Goal: Information Seeking & Learning: Learn about a topic

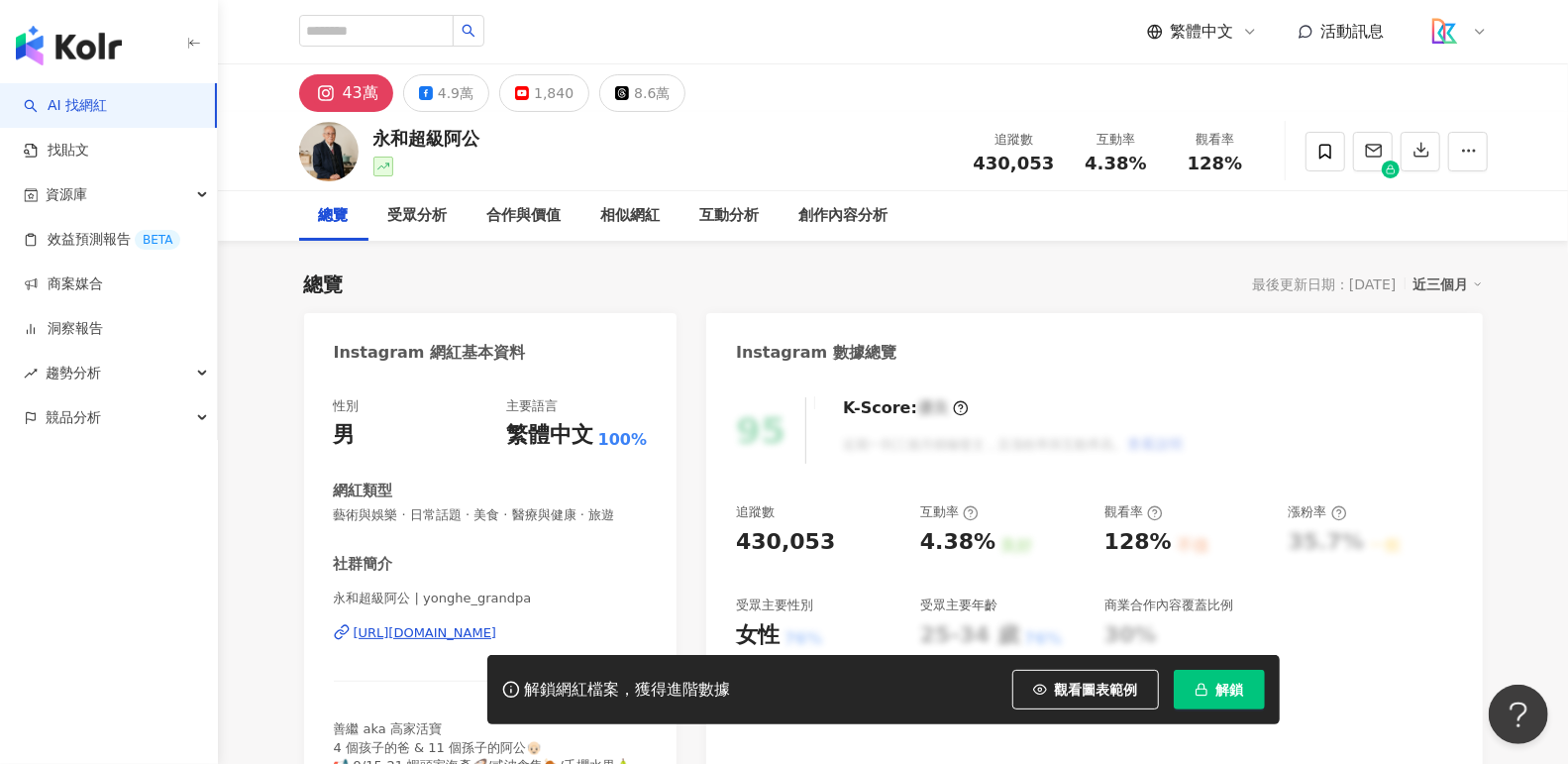
click at [78, 30] on img "button" at bounding box center [69, 46] width 106 height 40
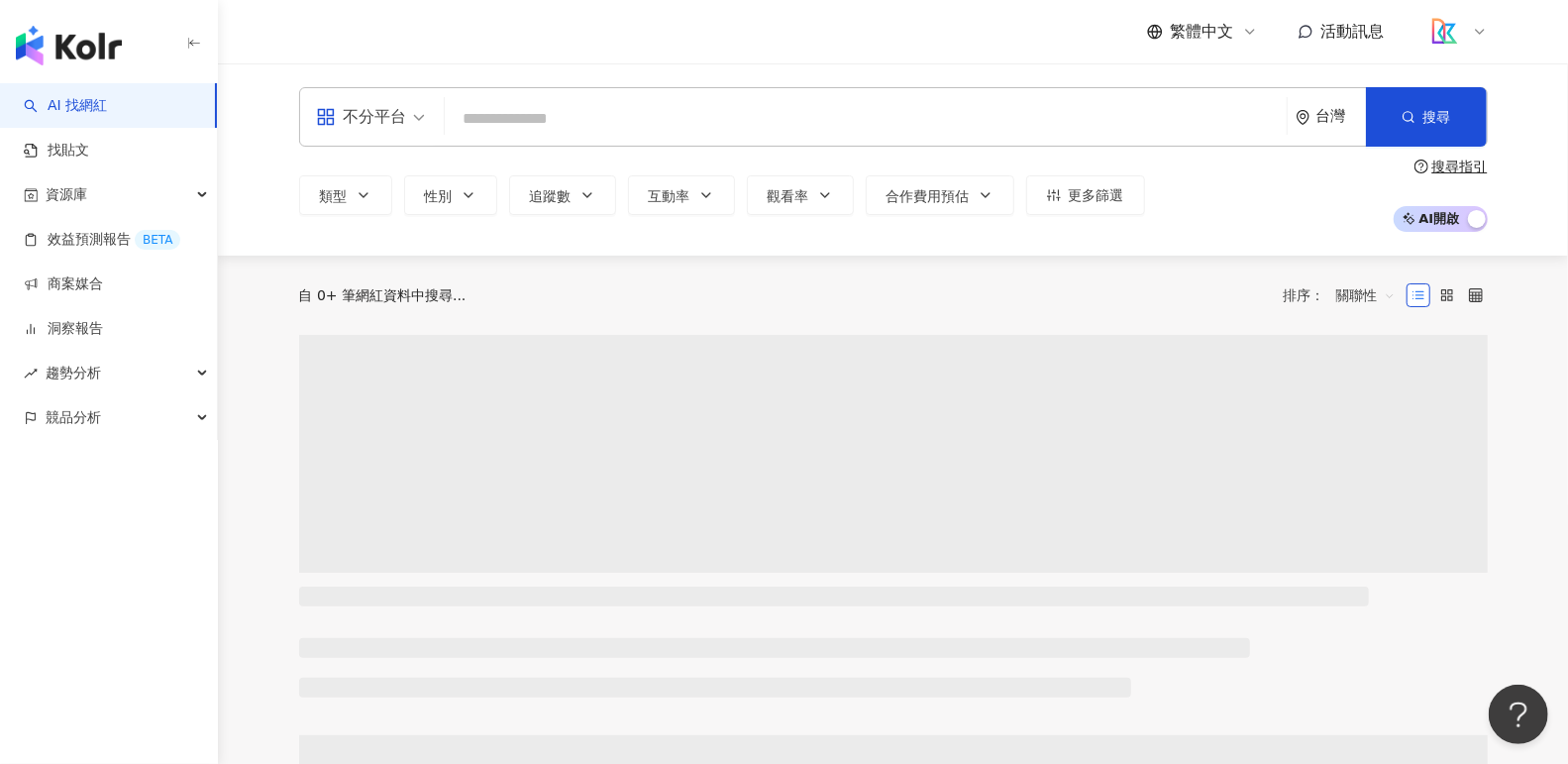
click at [518, 114] on input "search" at bounding box center [866, 119] width 826 height 38
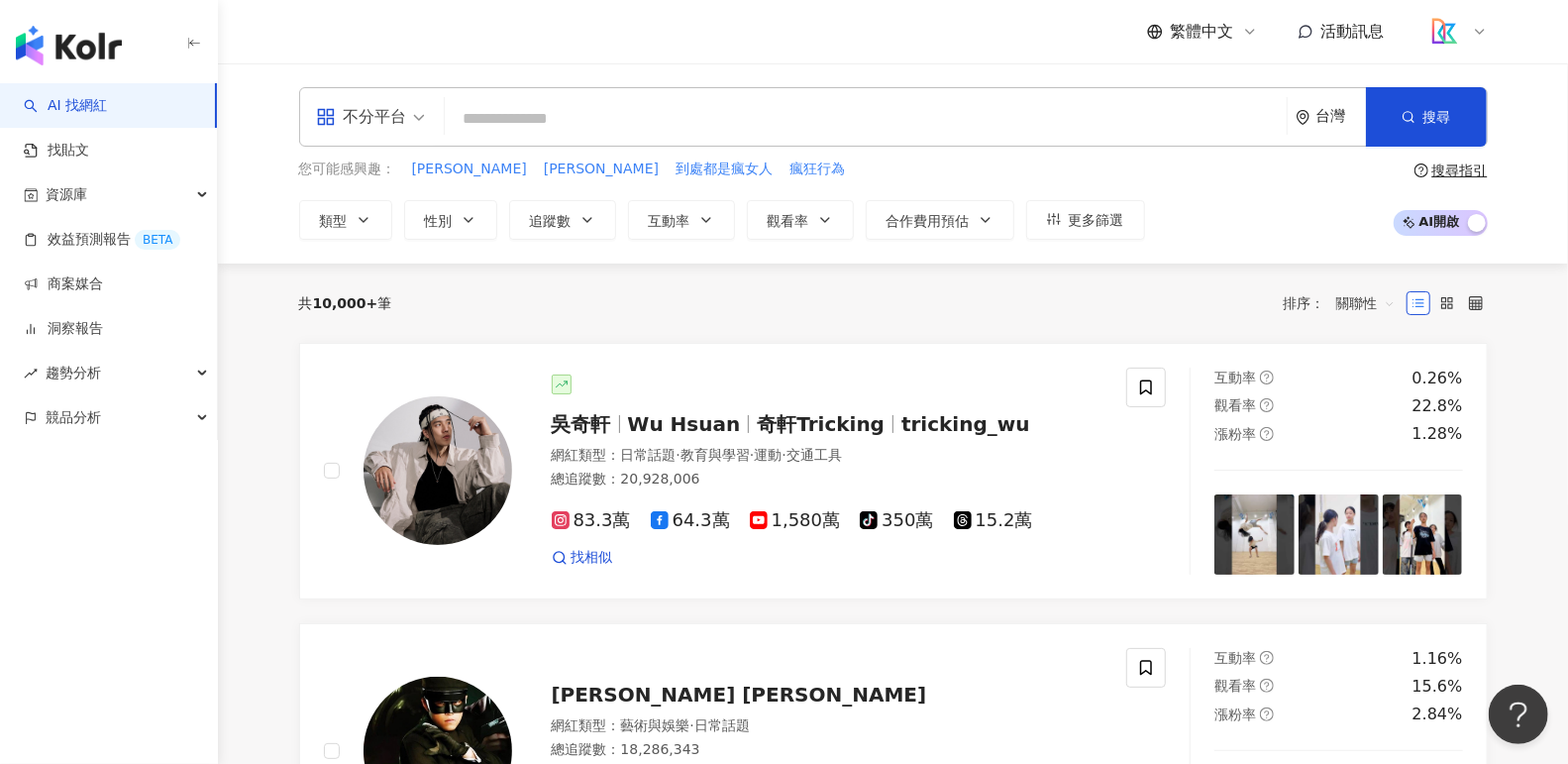
click at [705, 115] on input "search" at bounding box center [866, 119] width 826 height 38
type input "*"
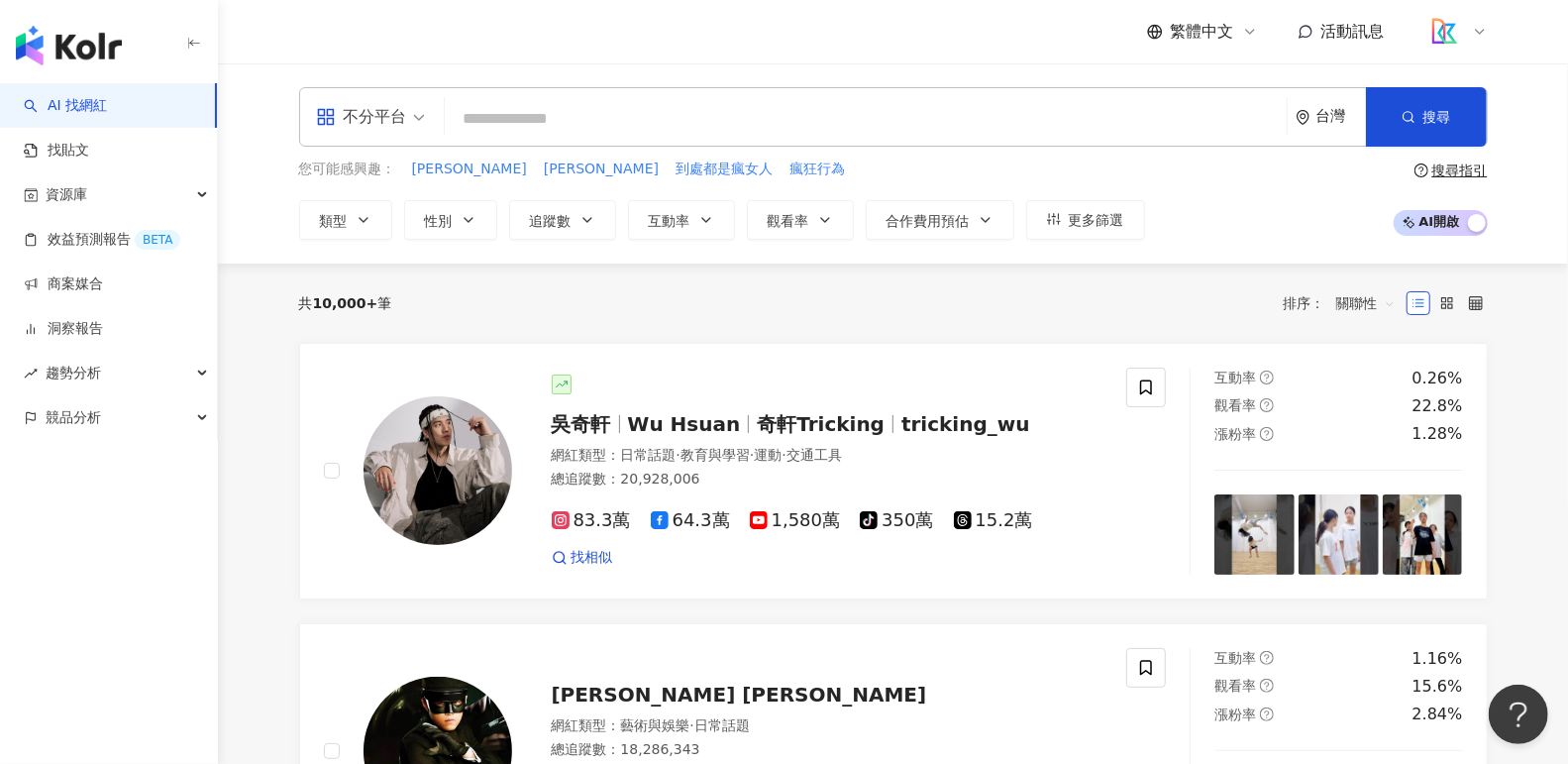
type input "*"
type input "***"
click at [689, 105] on input "***" at bounding box center [866, 119] width 826 height 38
click at [693, 114] on input "***" at bounding box center [866, 119] width 826 height 38
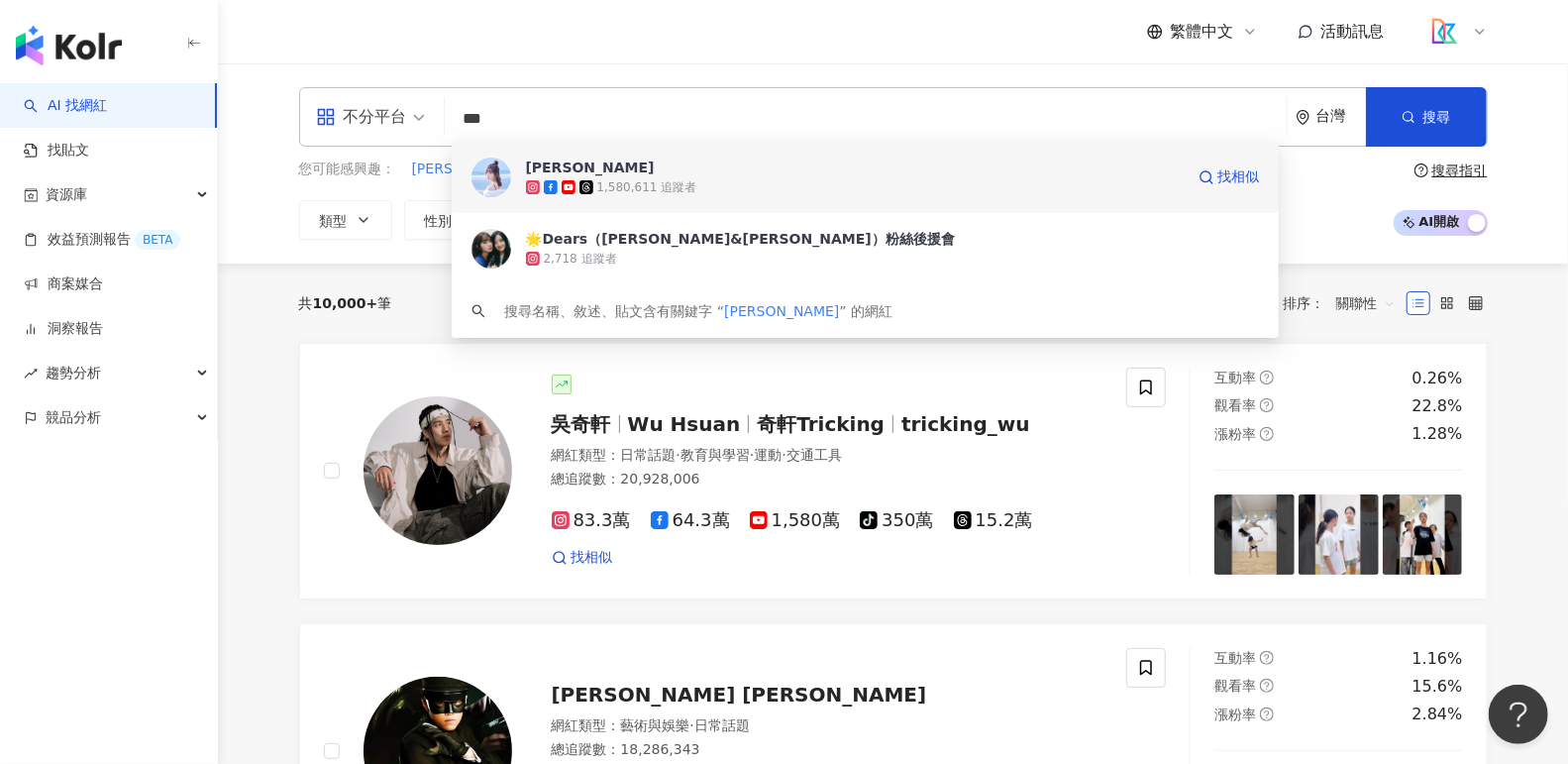
click at [1137, 168] on span "簡廷芮" at bounding box center [855, 167] width 658 height 20
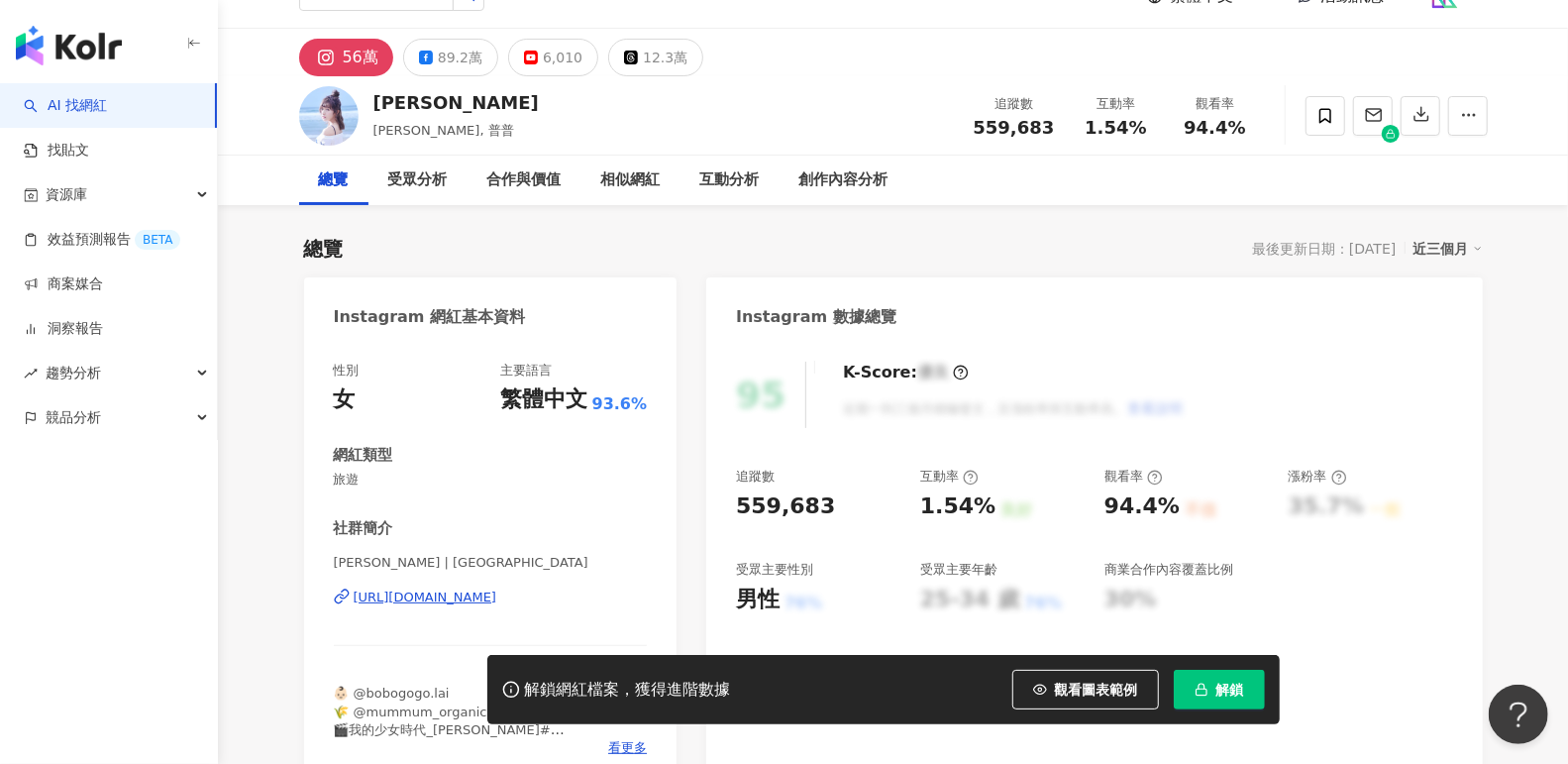
drag, startPoint x: 611, startPoint y: 616, endPoint x: 326, endPoint y: 600, distance: 285.7
click at [326, 600] on div "性別 女 主要語言 繁體中文 93.6% 網紅類型 旅遊 社群簡介 簡廷芮Dewi Chien | dewichien https://www.instagr…" at bounding box center [490, 564] width 373 height 445
copy div "https://www.instagram.com/dewichien/"
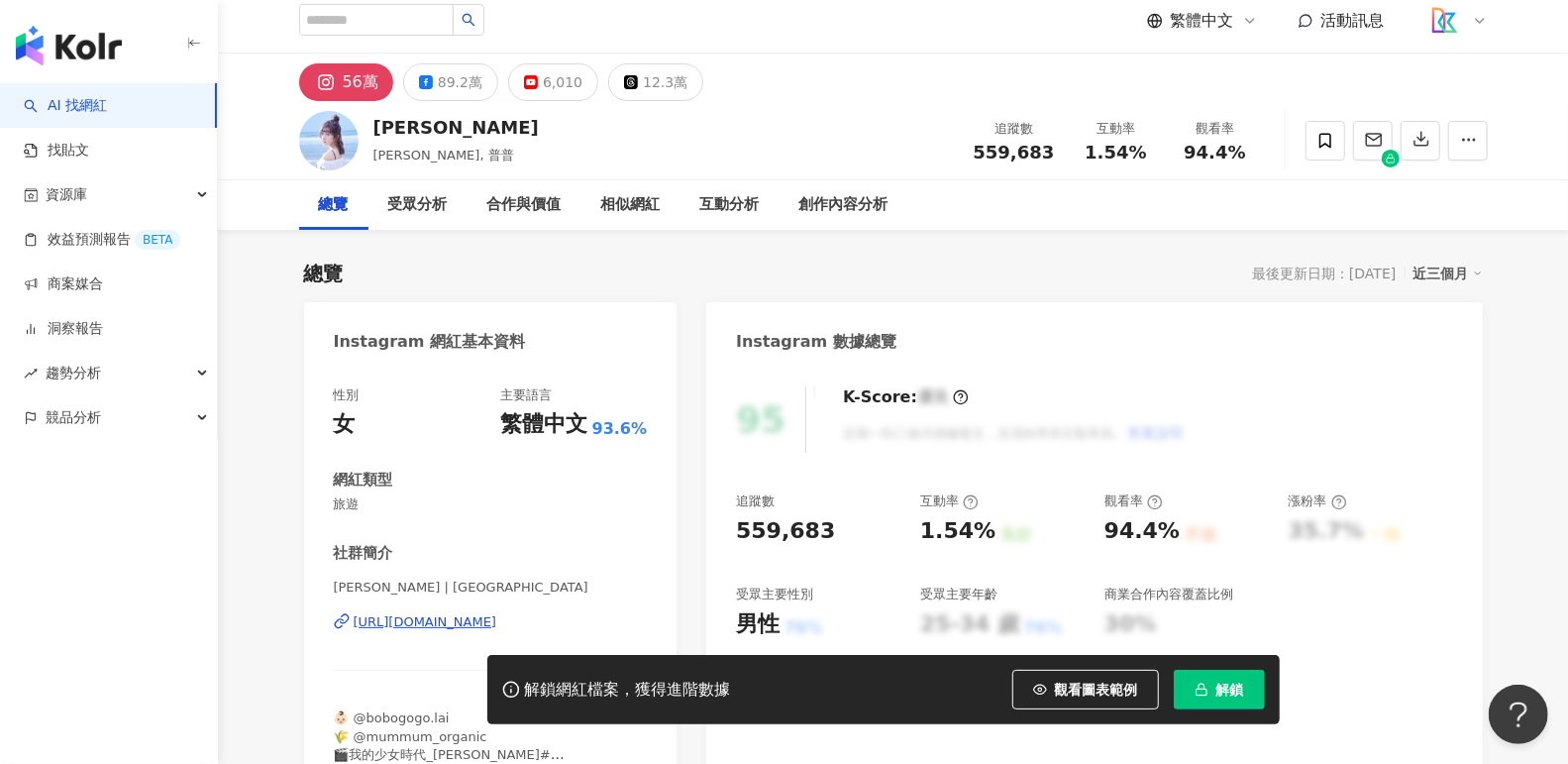
scroll to position [0, 0]
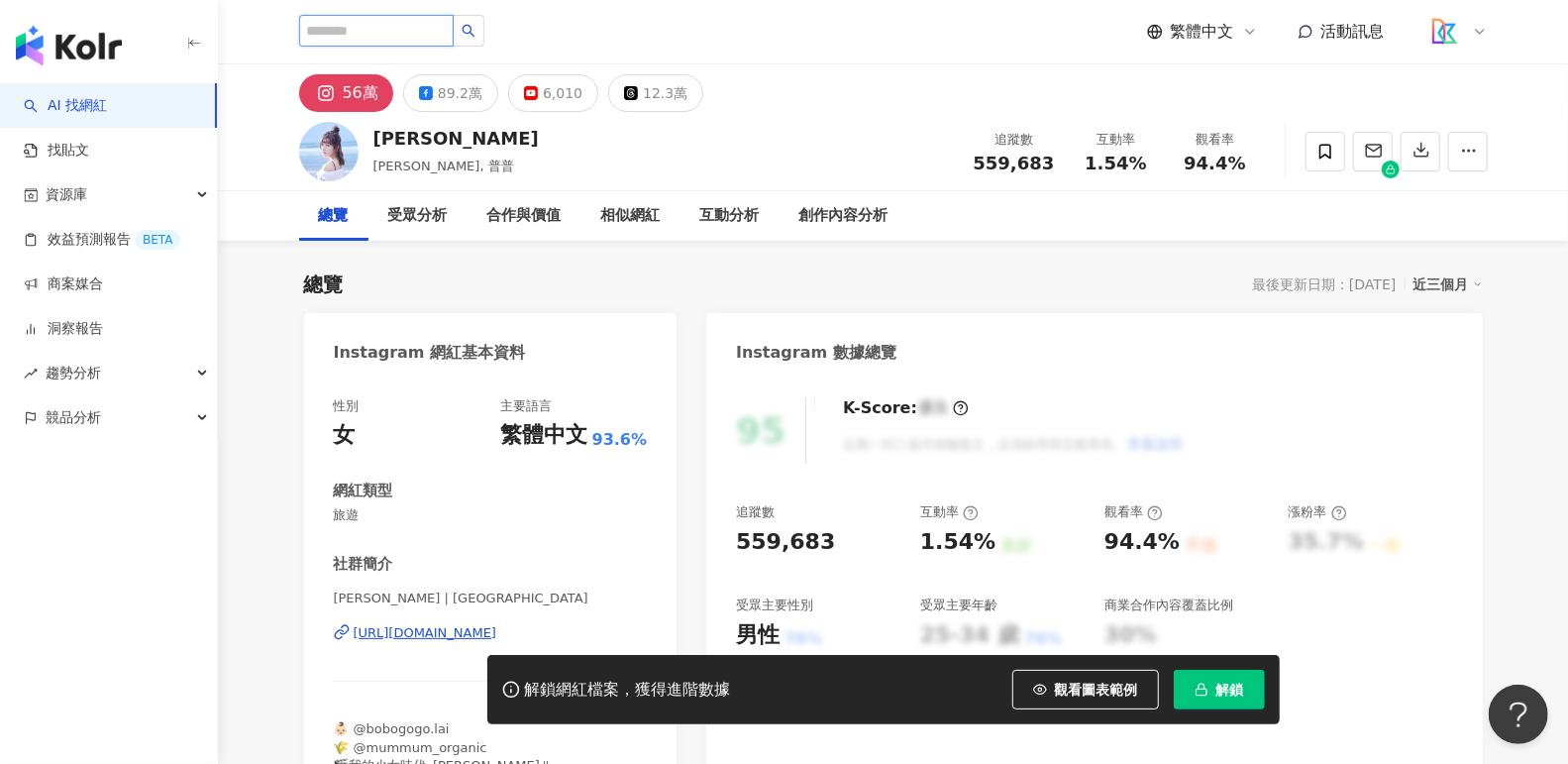
click at [408, 33] on input "search" at bounding box center [376, 31] width 154 height 32
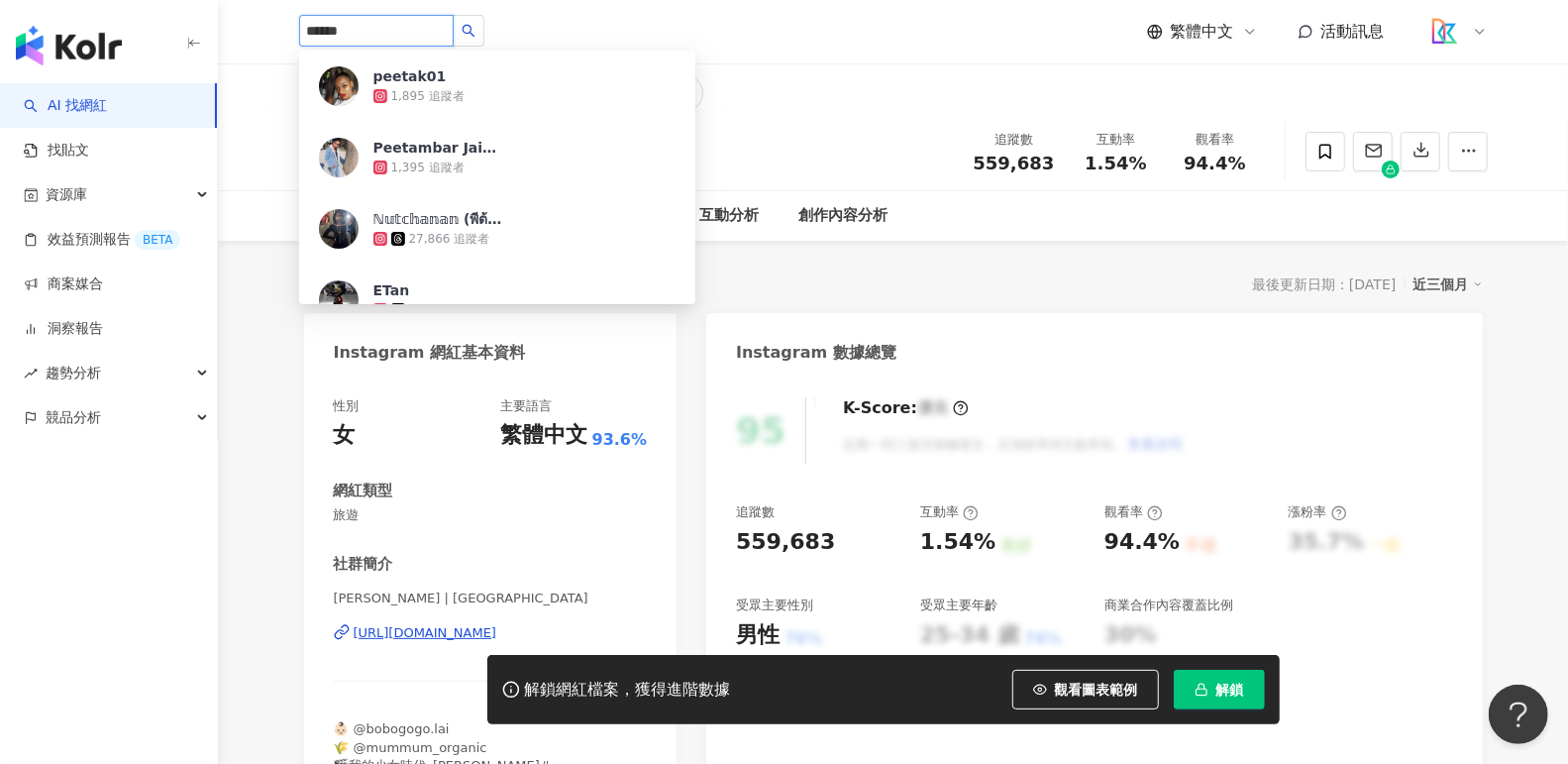
type input "******"
click at [440, 28] on input "******" at bounding box center [376, 31] width 154 height 32
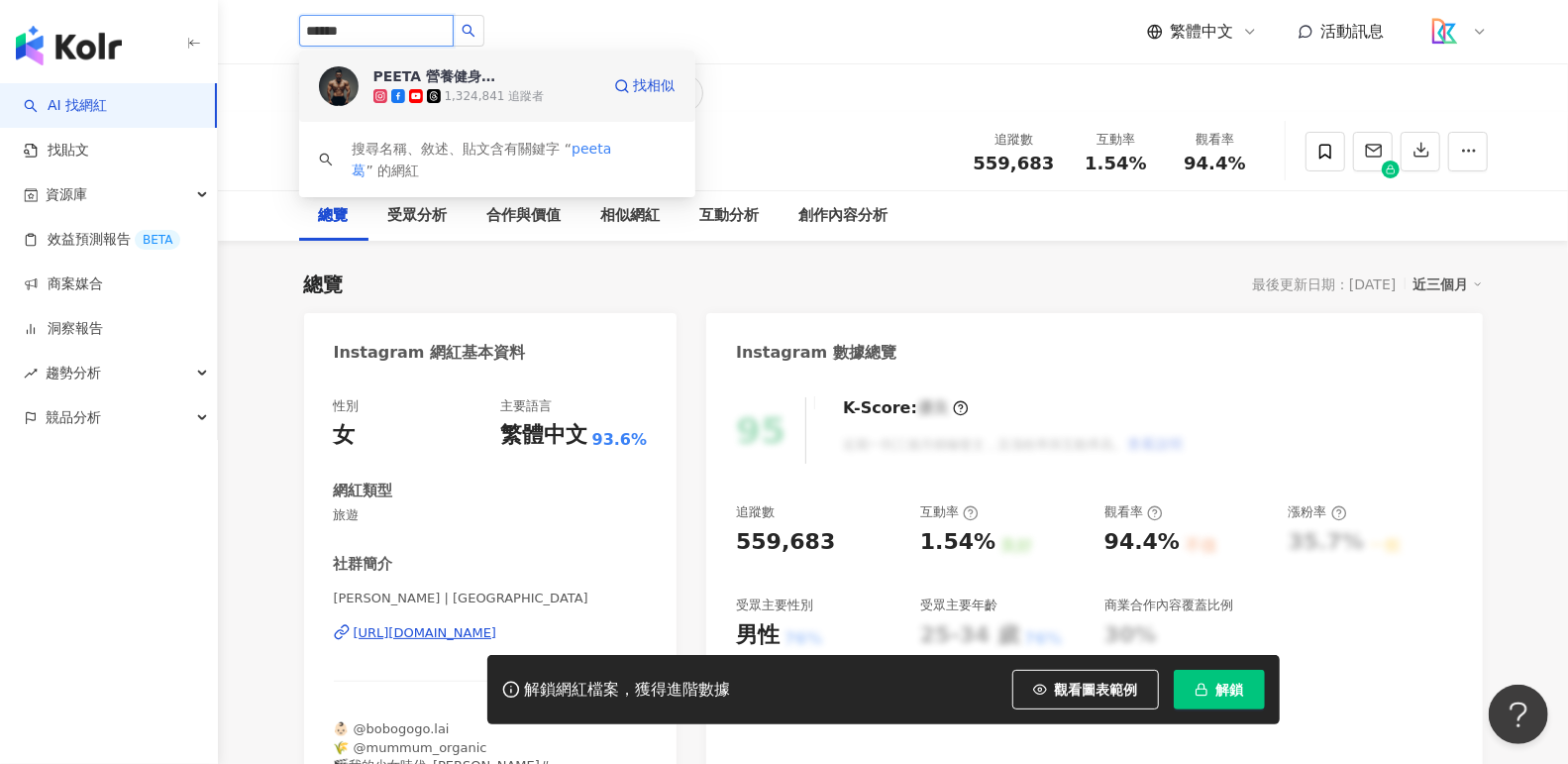
click at [469, 66] on div "PEETA 營養健身葛格" at bounding box center [437, 76] width 129 height 20
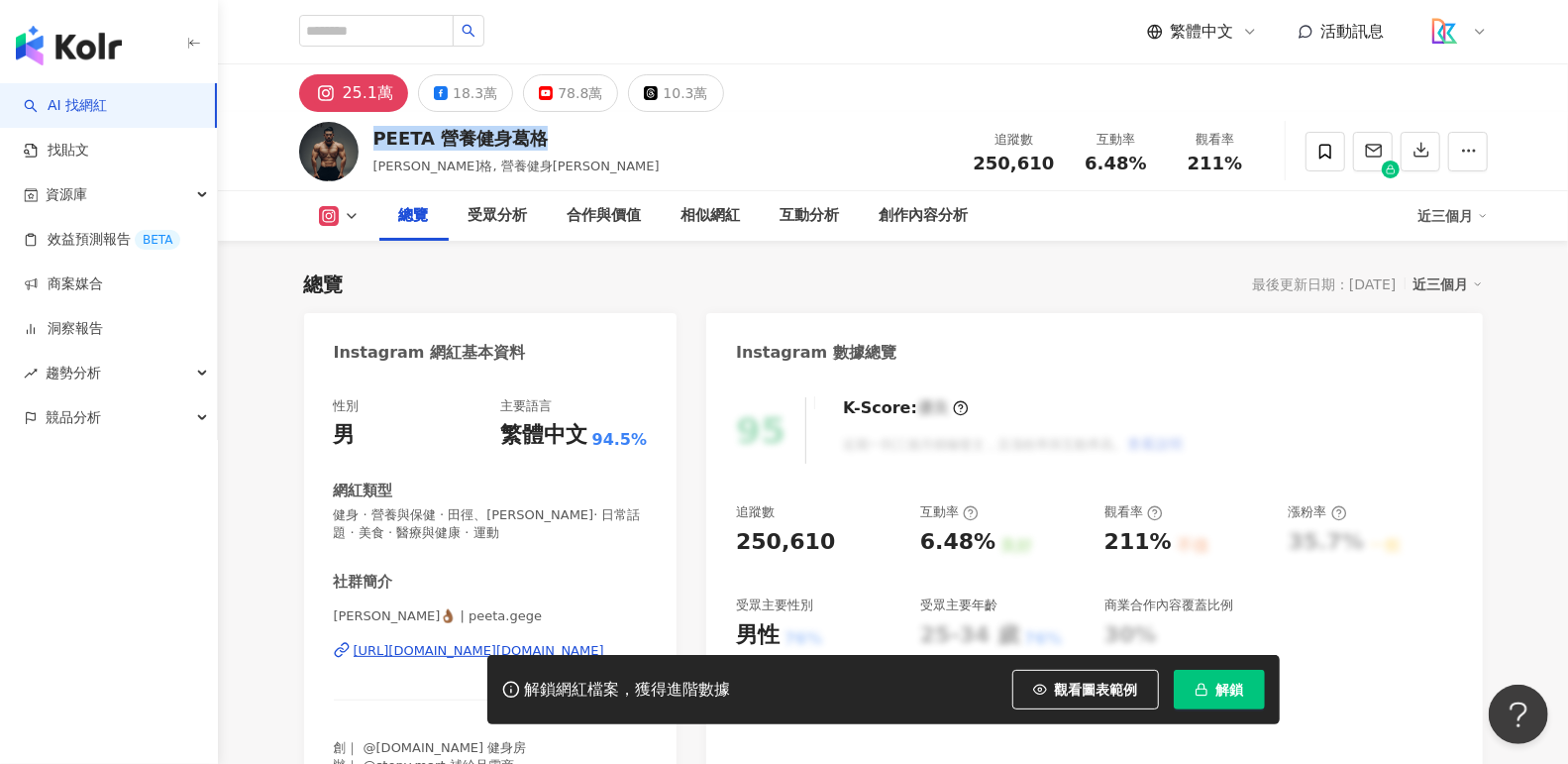
drag, startPoint x: 378, startPoint y: 141, endPoint x: 554, endPoint y: 144, distance: 175.3
click at [554, 144] on div "PEETA 營養健身葛格" at bounding box center [516, 138] width 286 height 25
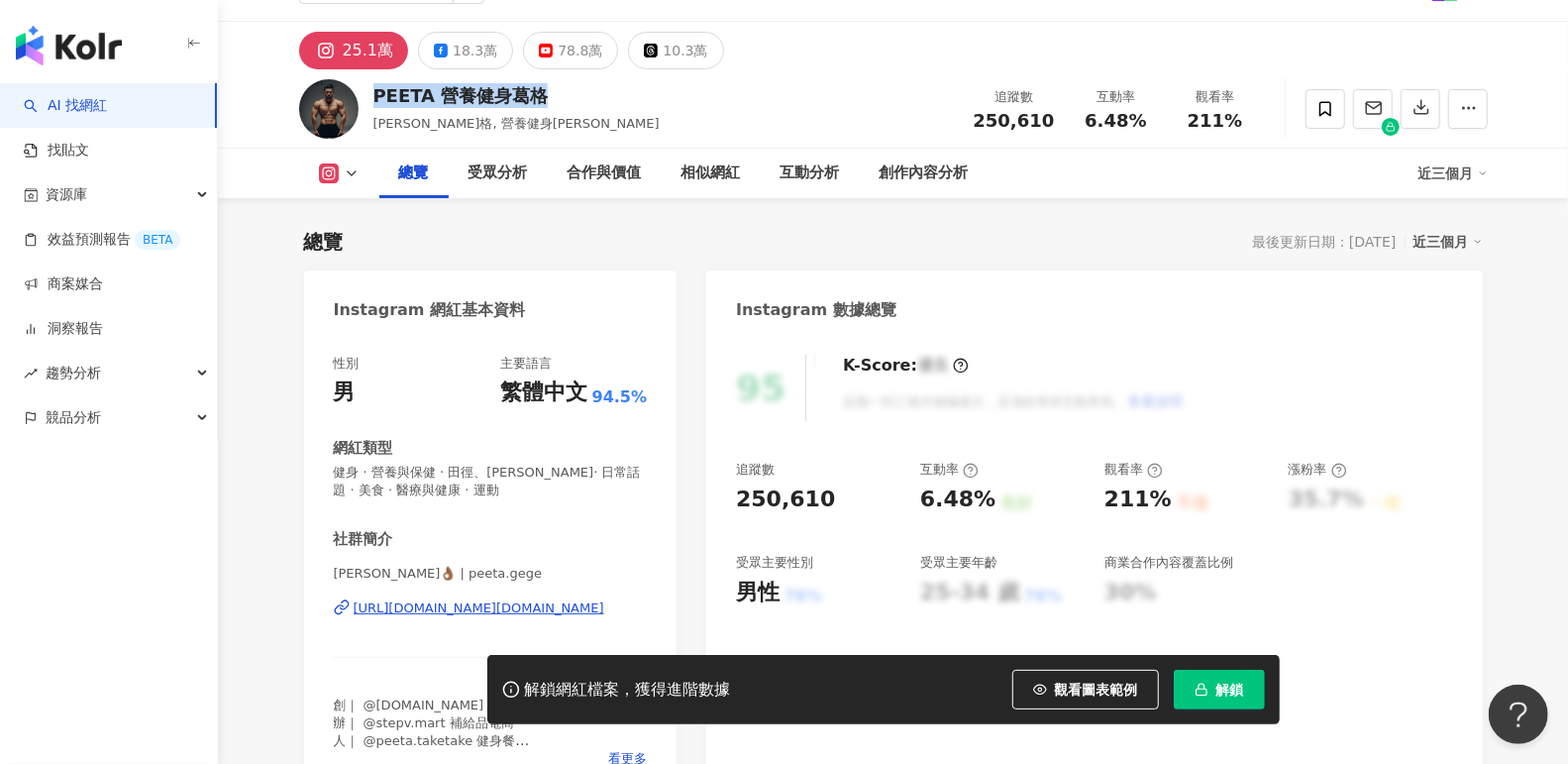
scroll to position [154, 0]
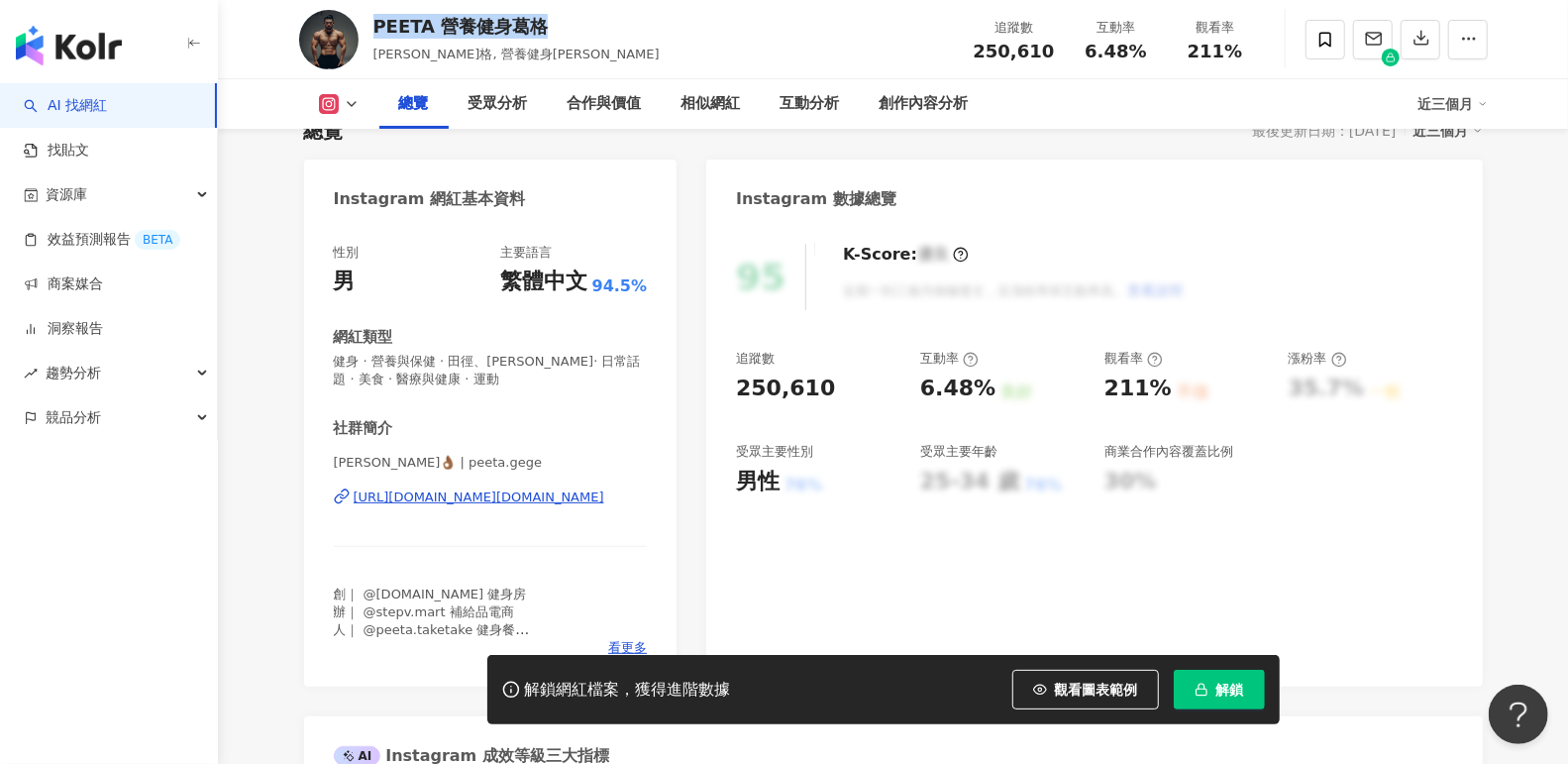
drag, startPoint x: 342, startPoint y: 508, endPoint x: 609, endPoint y: 504, distance: 267.4
click at [609, 504] on div "PEETA葛格👌🏾 | peeta.gege https://www.instagram.com/peeta.gege/" at bounding box center [491, 512] width 314 height 116
copy div "[URL][DOMAIN_NAME][DOMAIN_NAME]"
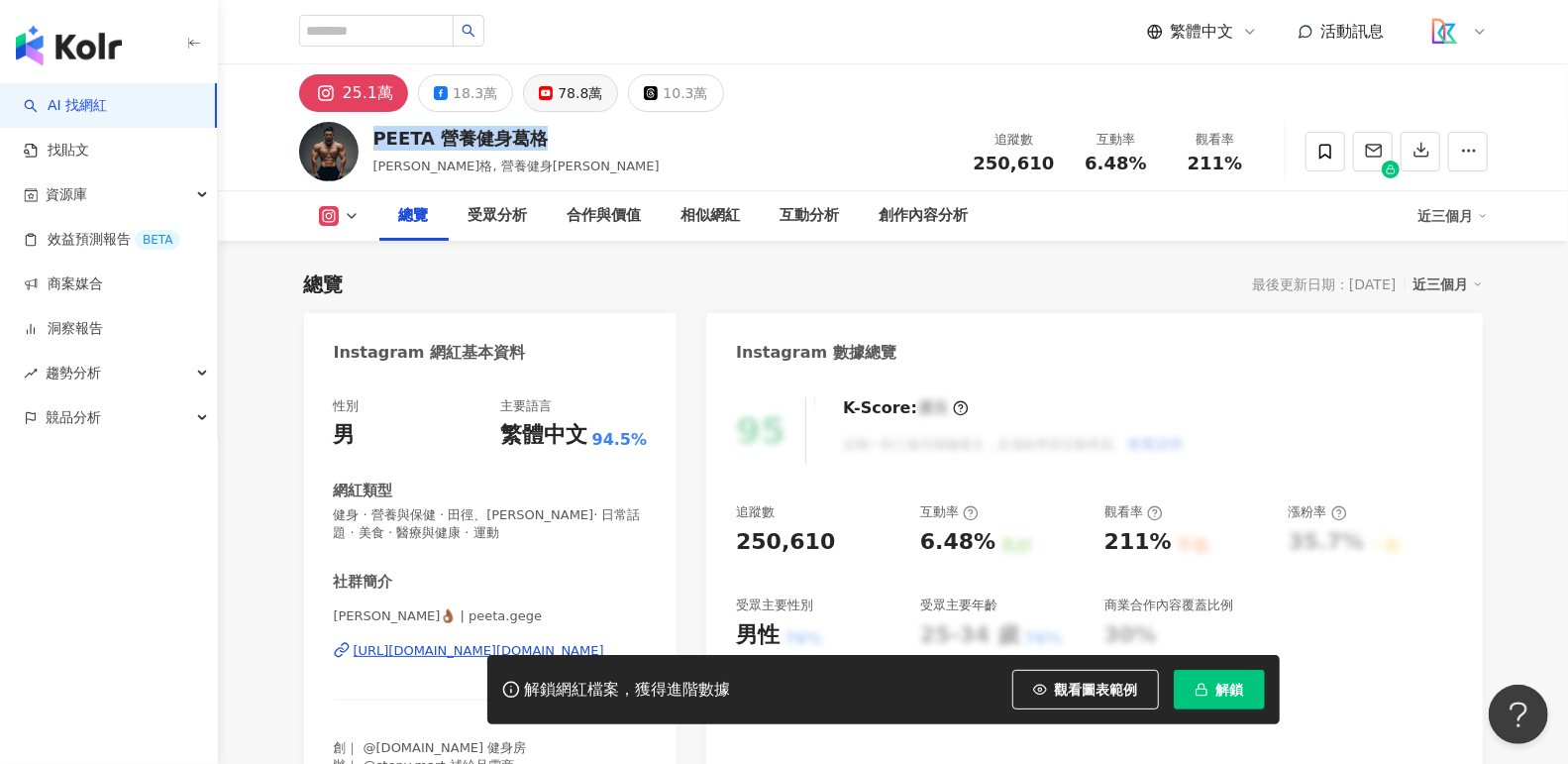
click at [543, 97] on button "78.8萬" at bounding box center [570, 93] width 95 height 38
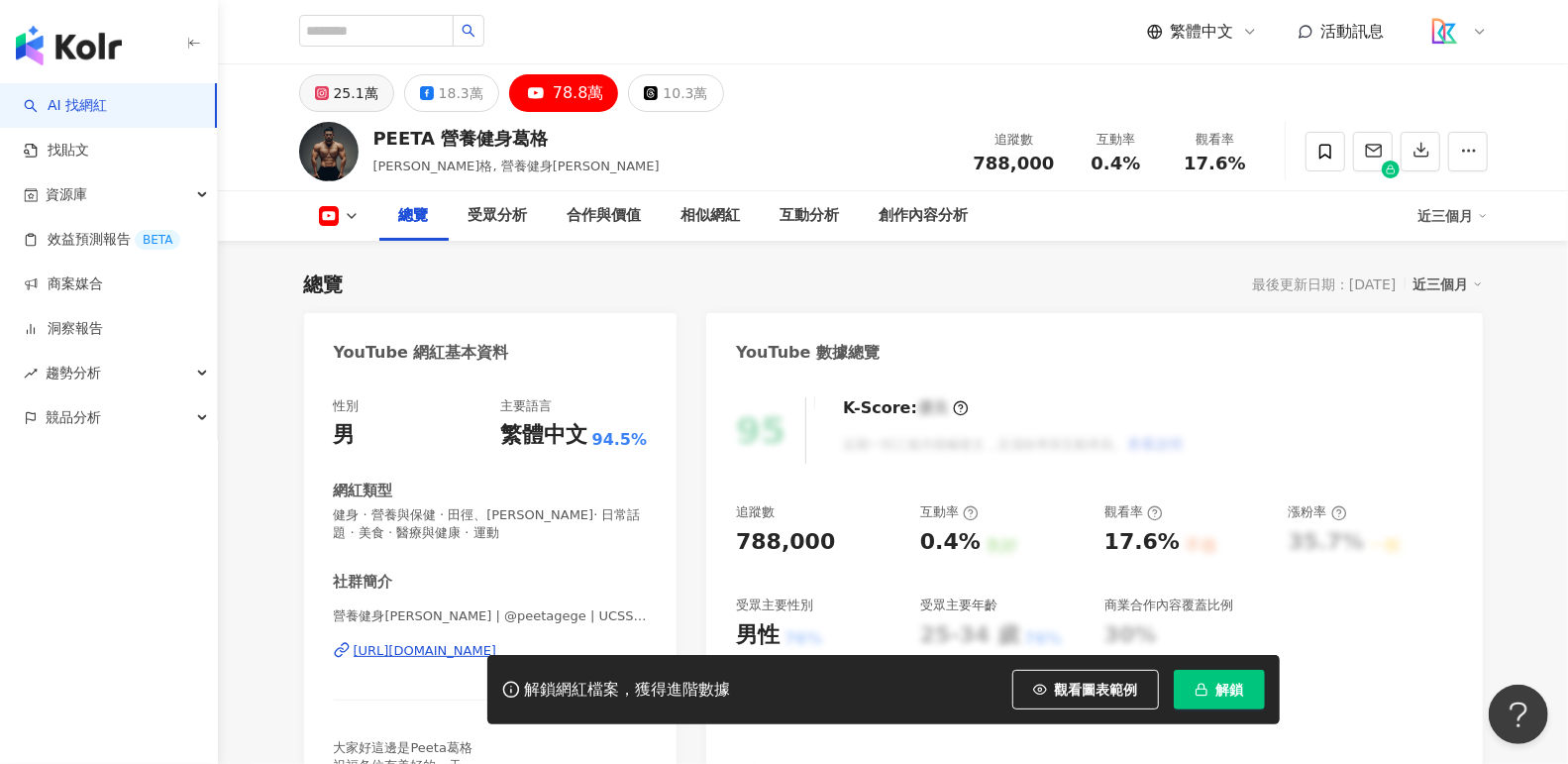
click at [322, 92] on rect at bounding box center [321, 93] width 11 height 11
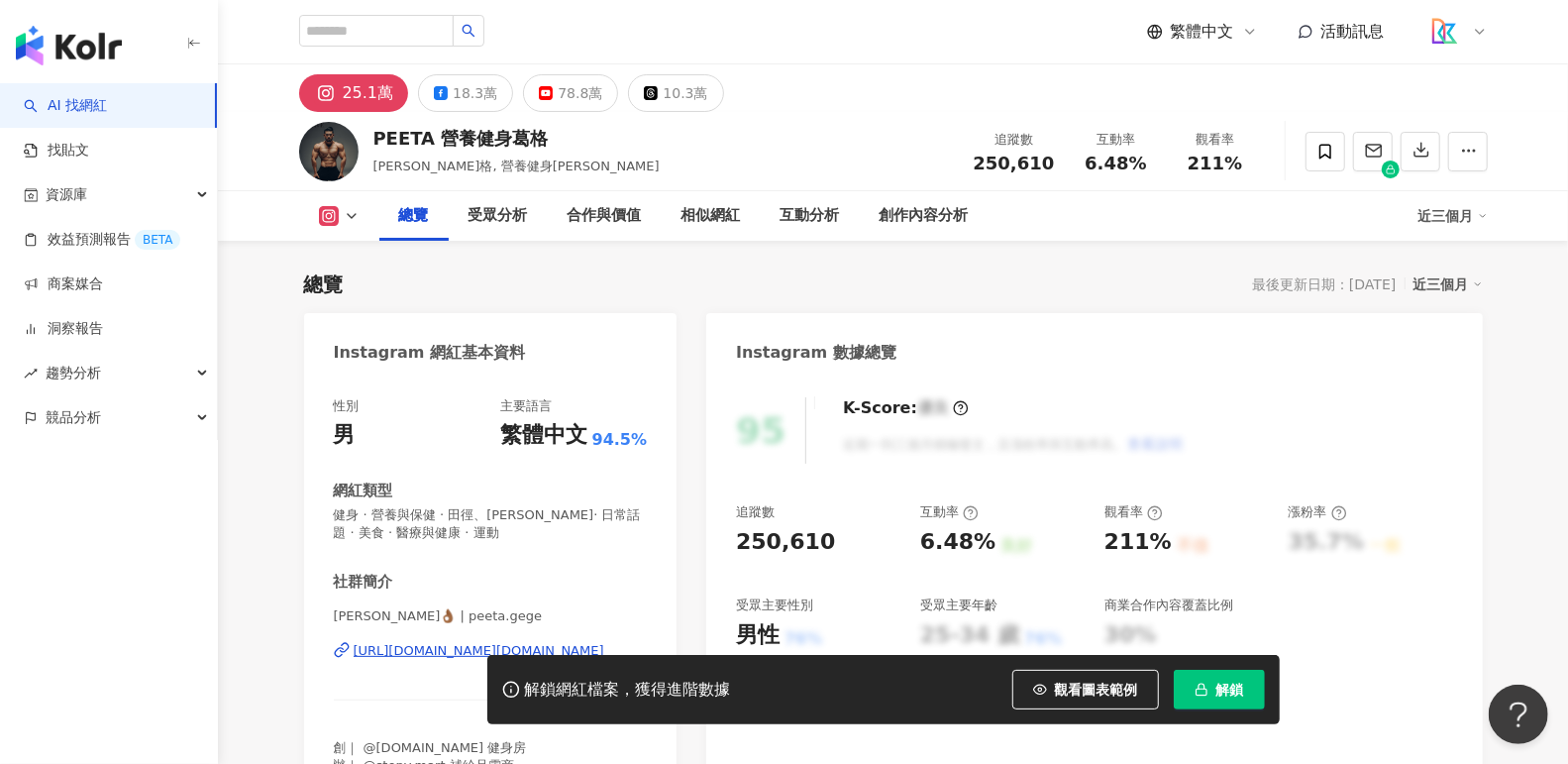
scroll to position [173, 0]
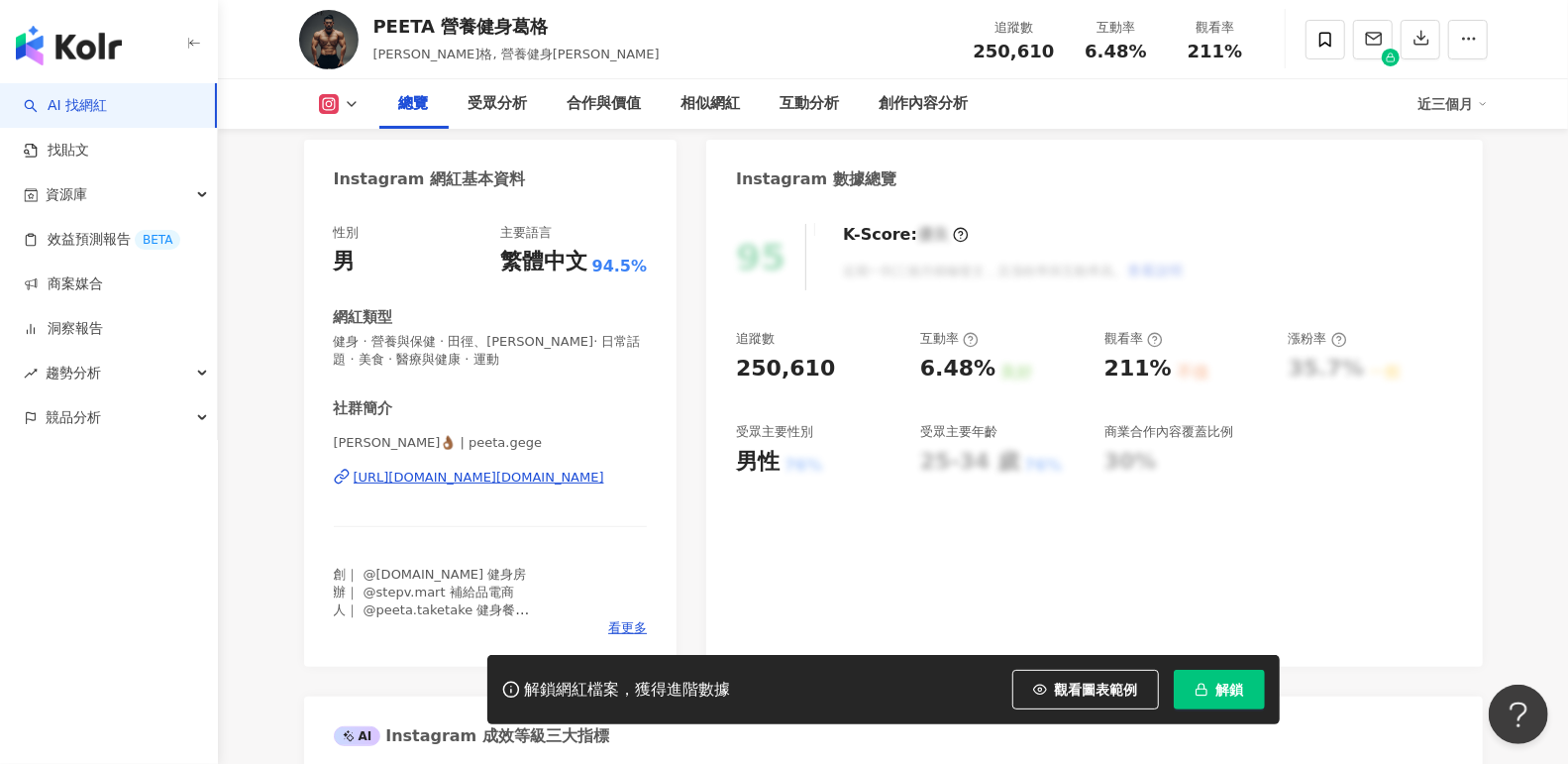
click at [458, 477] on div "[URL][DOMAIN_NAME][DOMAIN_NAME]" at bounding box center [479, 477] width 251 height 18
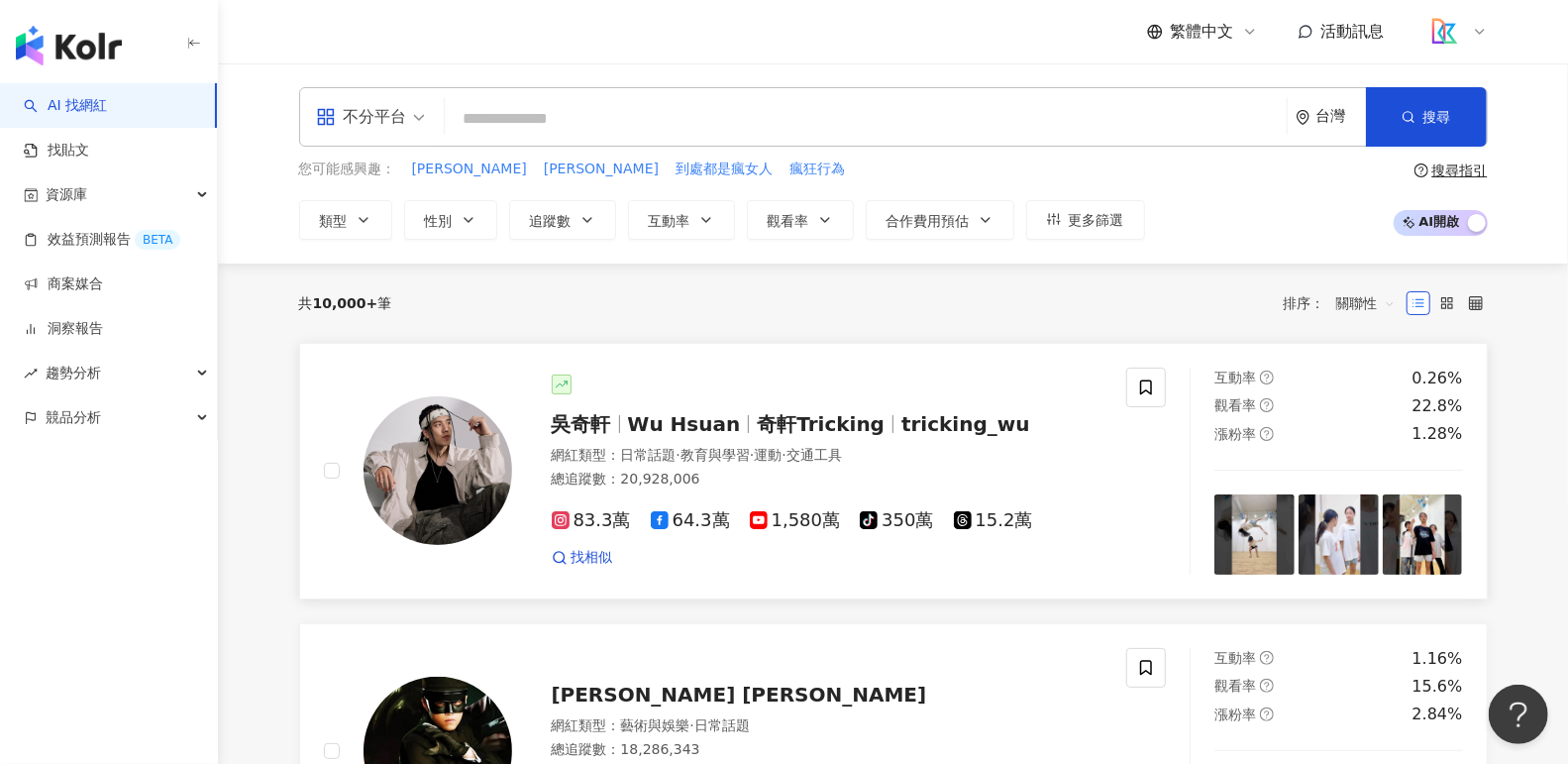
click at [425, 521] on img at bounding box center [437, 470] width 149 height 149
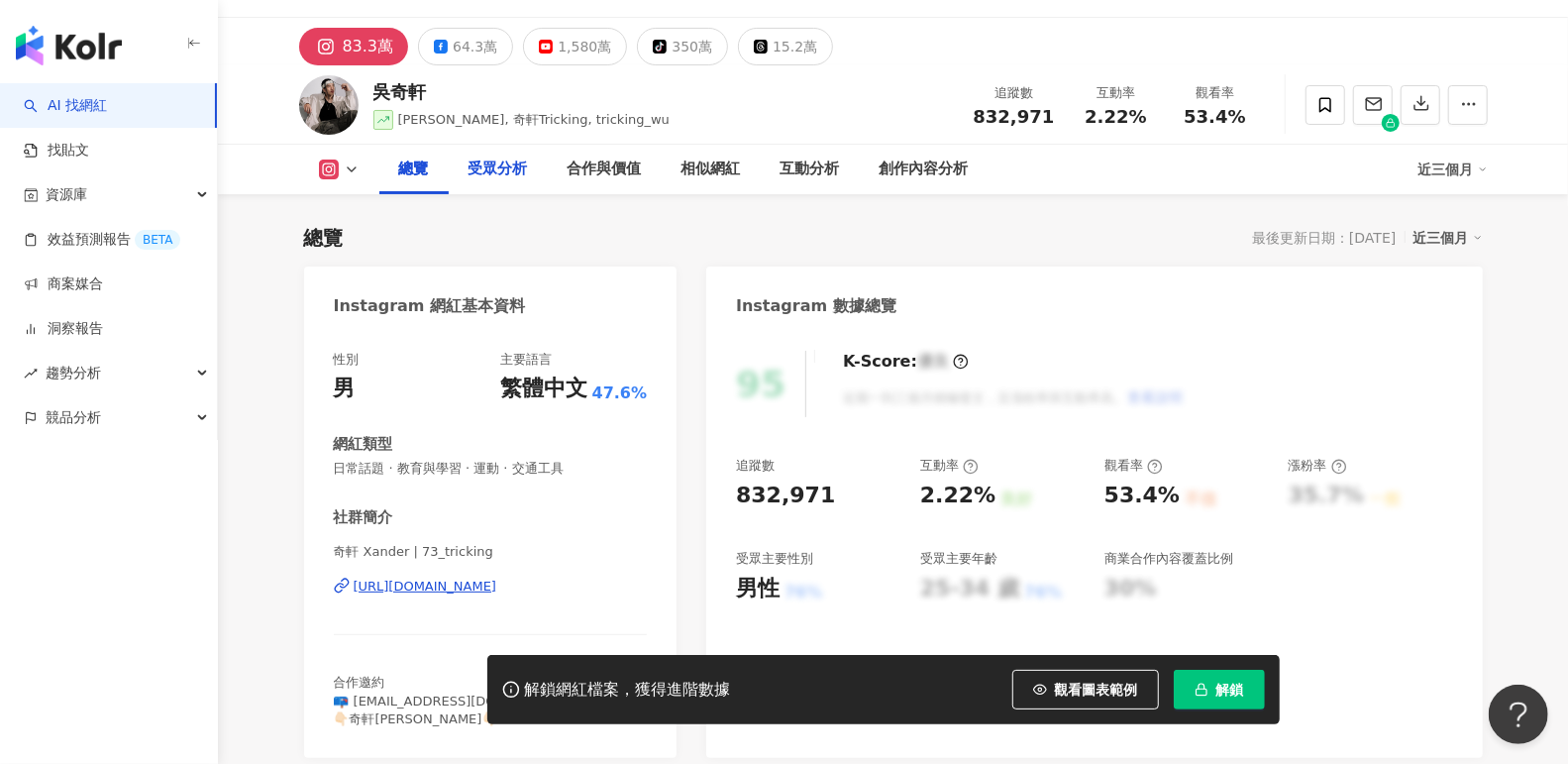
click at [490, 181] on div "受眾分析" at bounding box center [498, 170] width 99 height 50
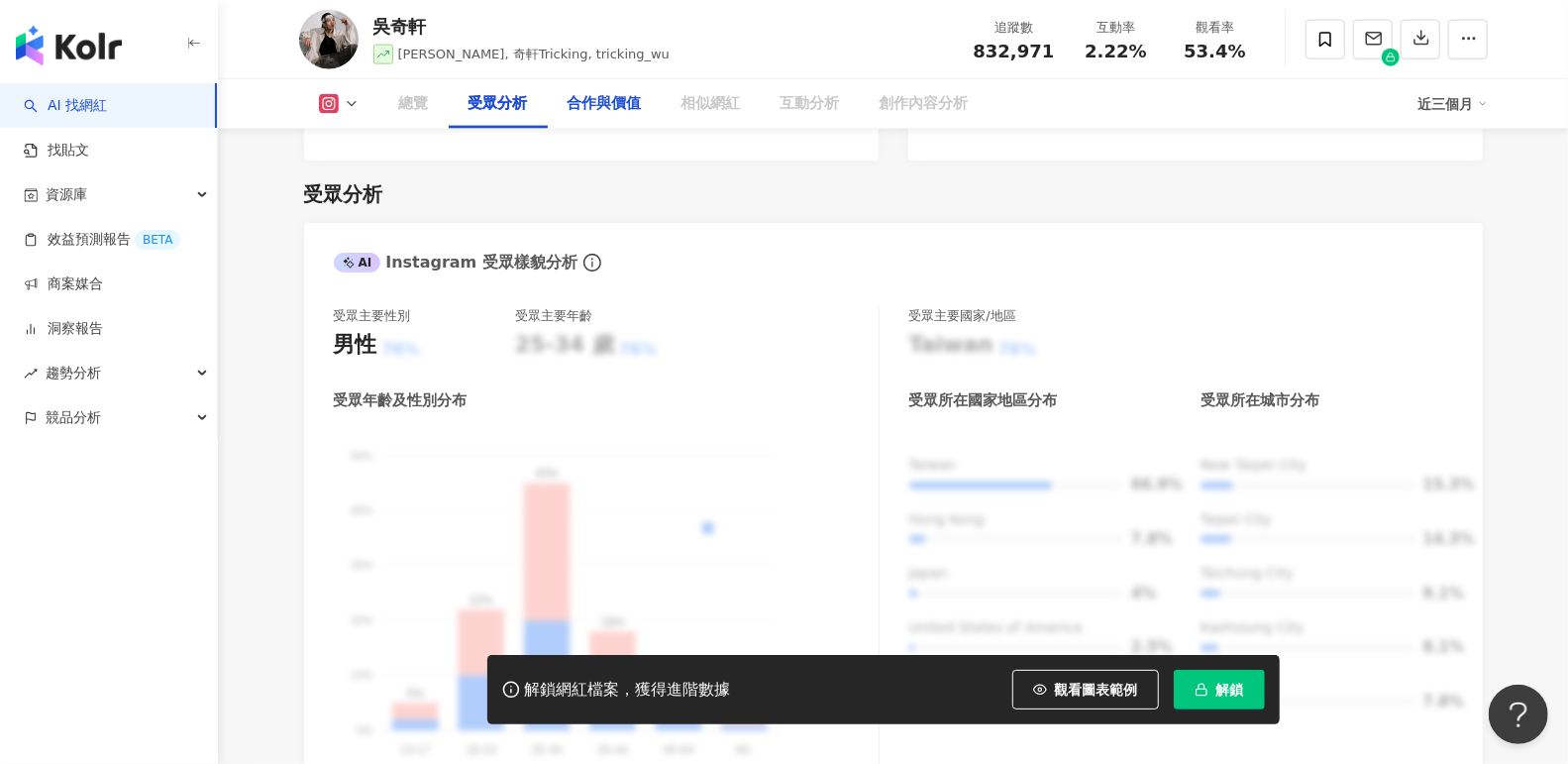
click at [631, 107] on div "合作與價值" at bounding box center [604, 104] width 74 height 24
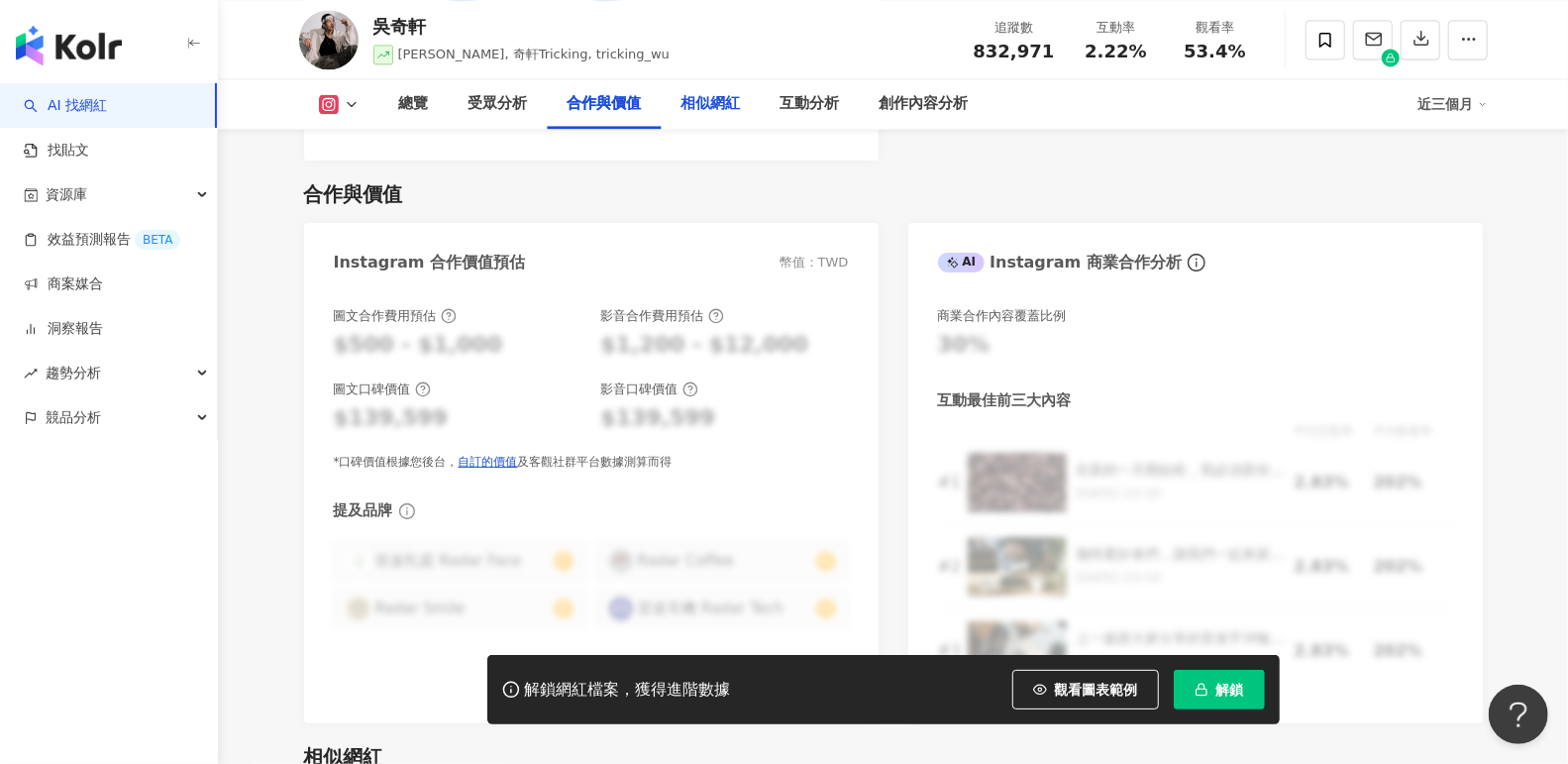
click at [715, 111] on div "相似網紅" at bounding box center [710, 104] width 59 height 24
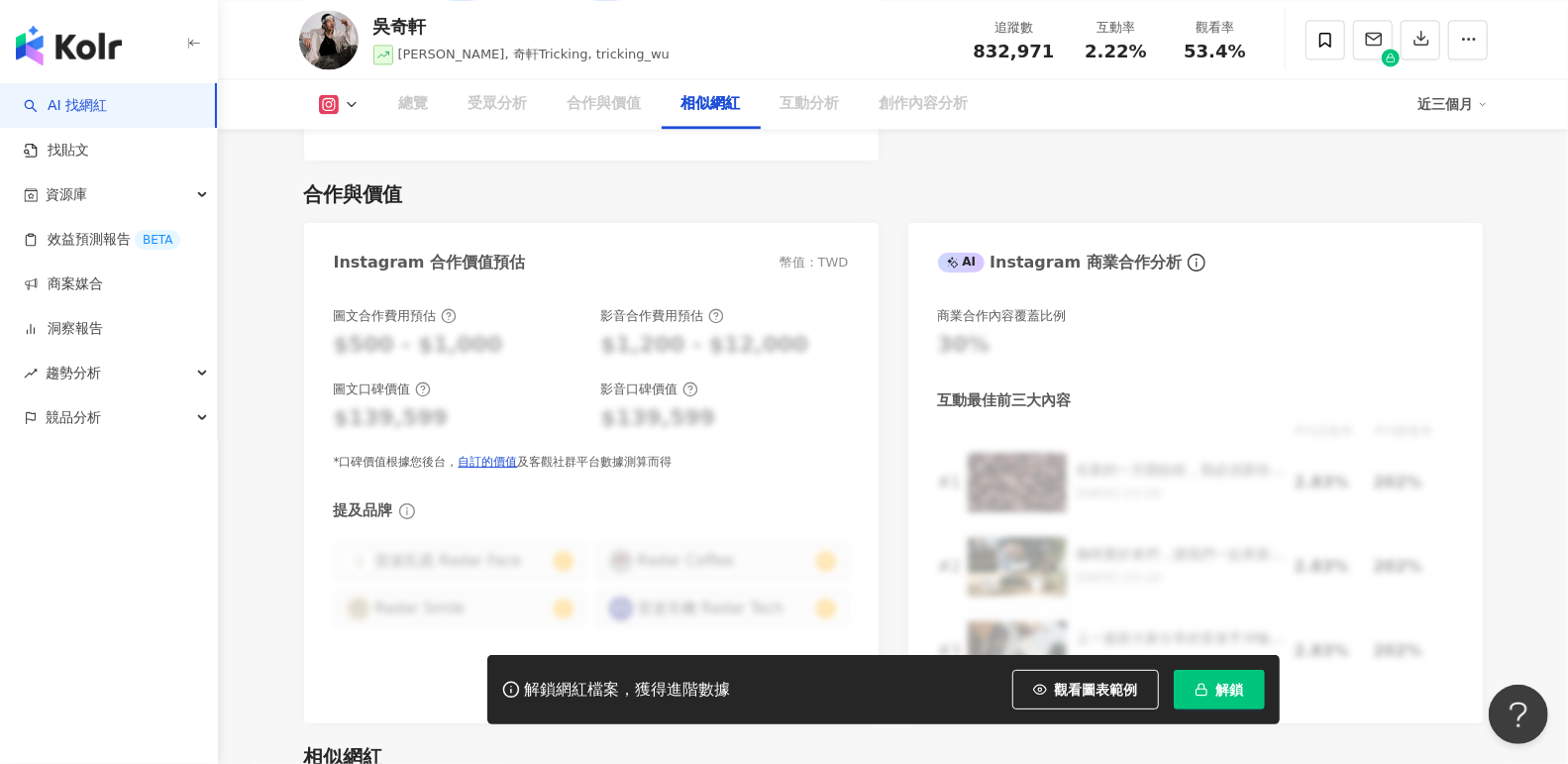
scroll to position [3225, 0]
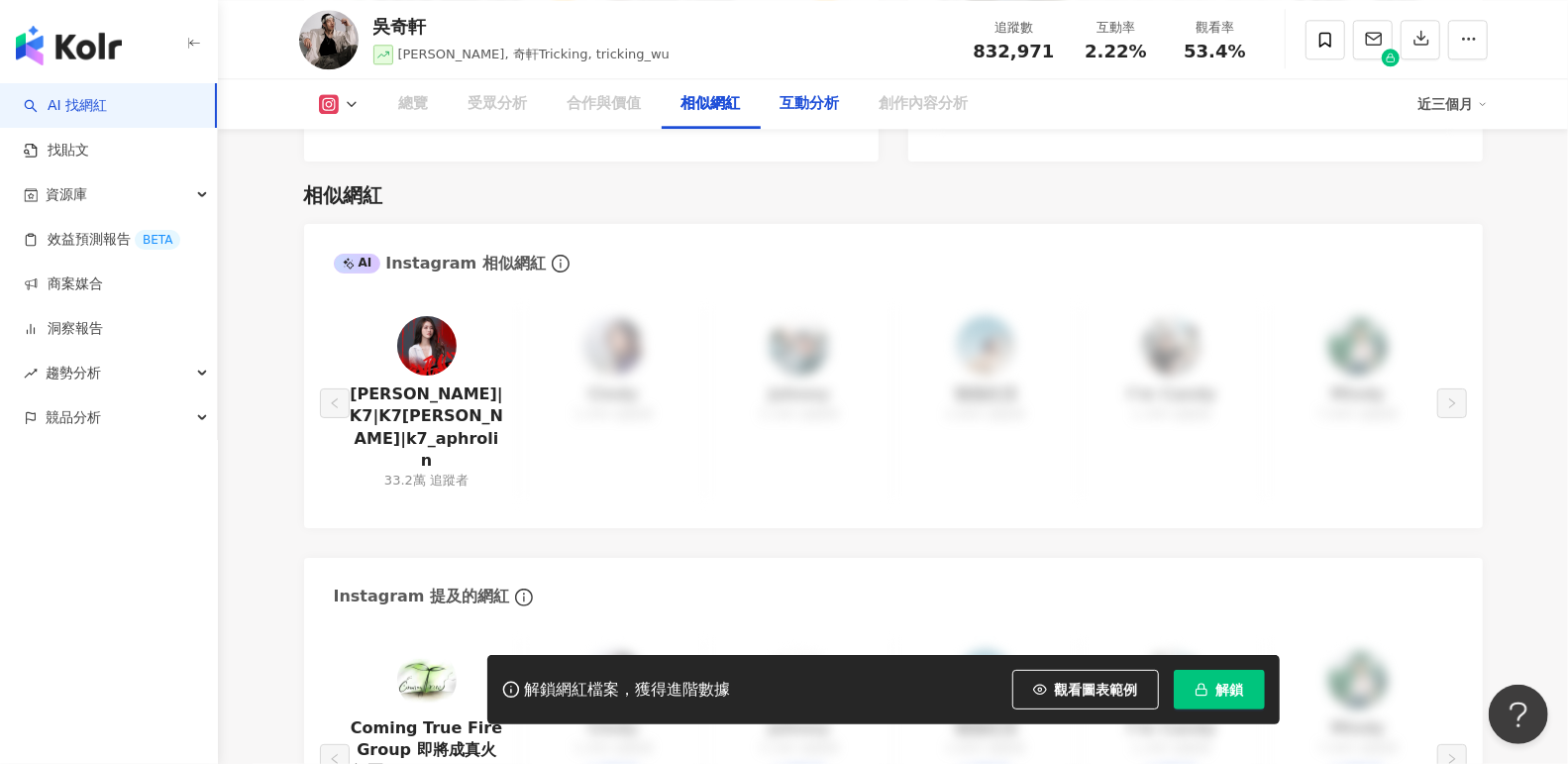
click at [776, 100] on div "互動分析" at bounding box center [810, 104] width 99 height 50
click at [798, 111] on div "互動分析" at bounding box center [809, 104] width 59 height 24
click at [813, 161] on div "相似網紅 AI Instagram 相似網紅 凱琪|K7|K7凱琪|k7_aphrolin 33.2萬 追蹤者 Cindy 1,300 追蹤者 Johnny …" at bounding box center [893, 533] width 1179 height 745
click at [809, 113] on div "互動分析" at bounding box center [809, 104] width 59 height 24
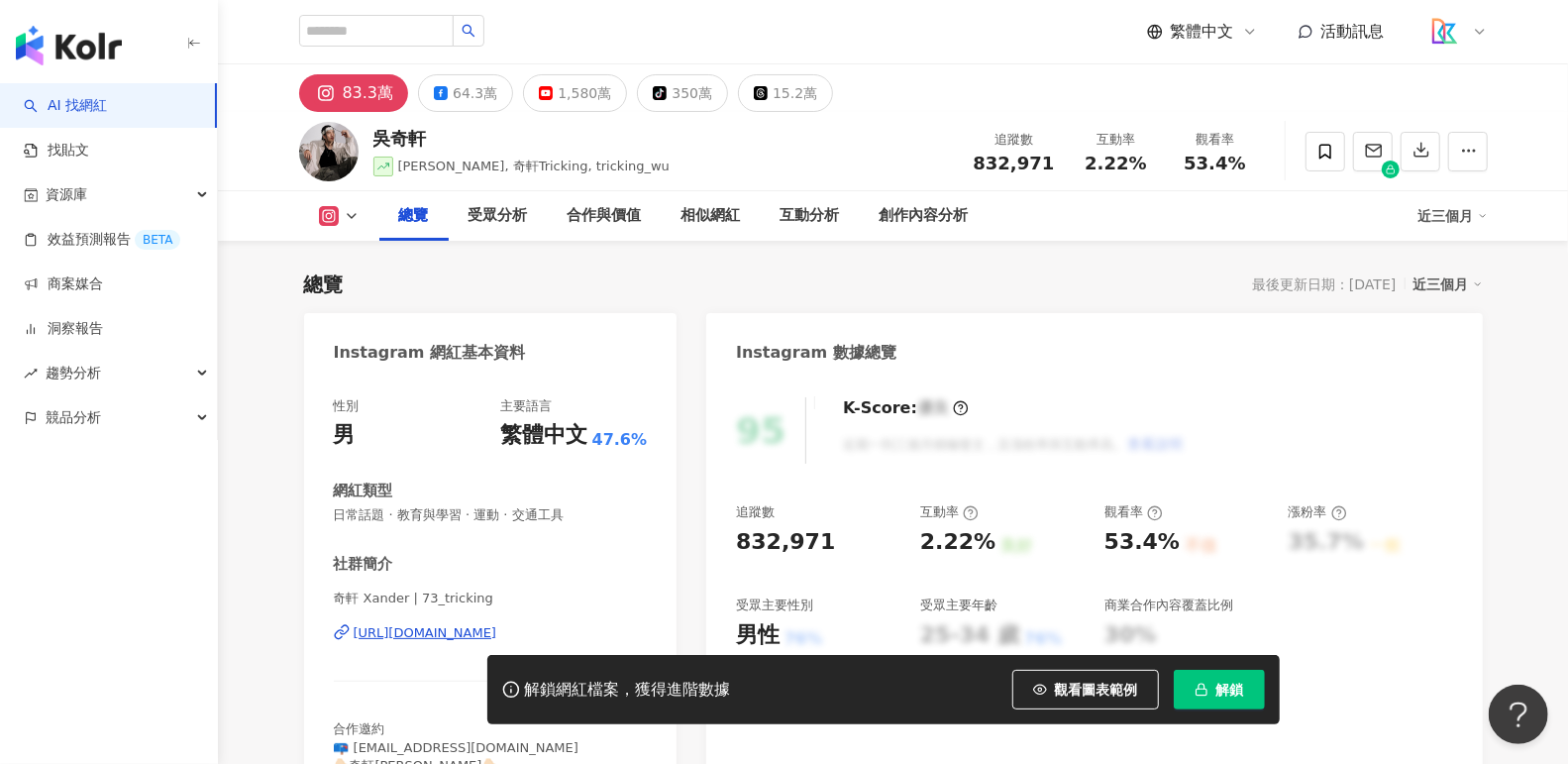
click at [92, 57] on img "button" at bounding box center [69, 46] width 106 height 40
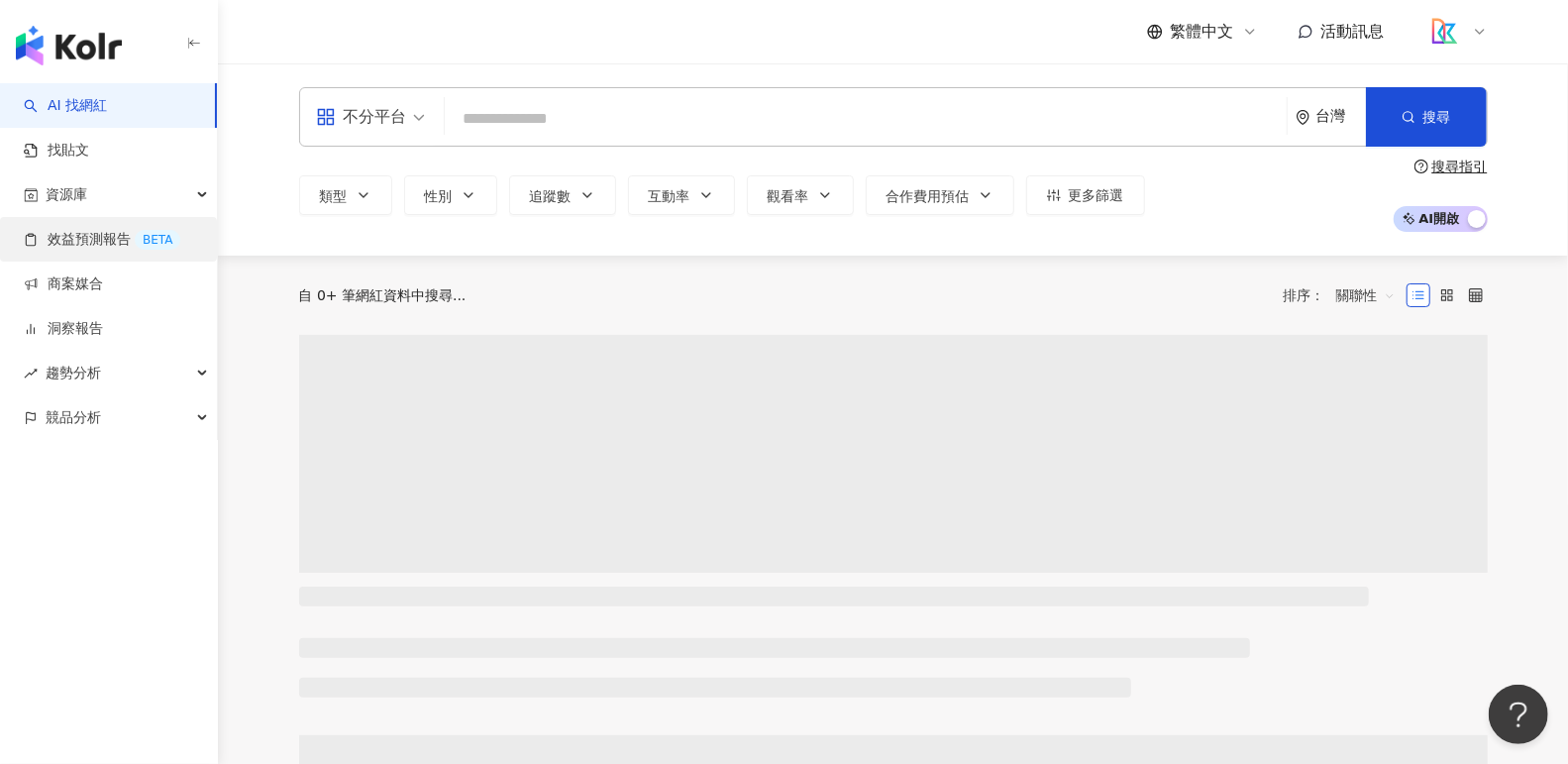
click at [134, 235] on link "效益預測報告 BETA" at bounding box center [102, 240] width 156 height 20
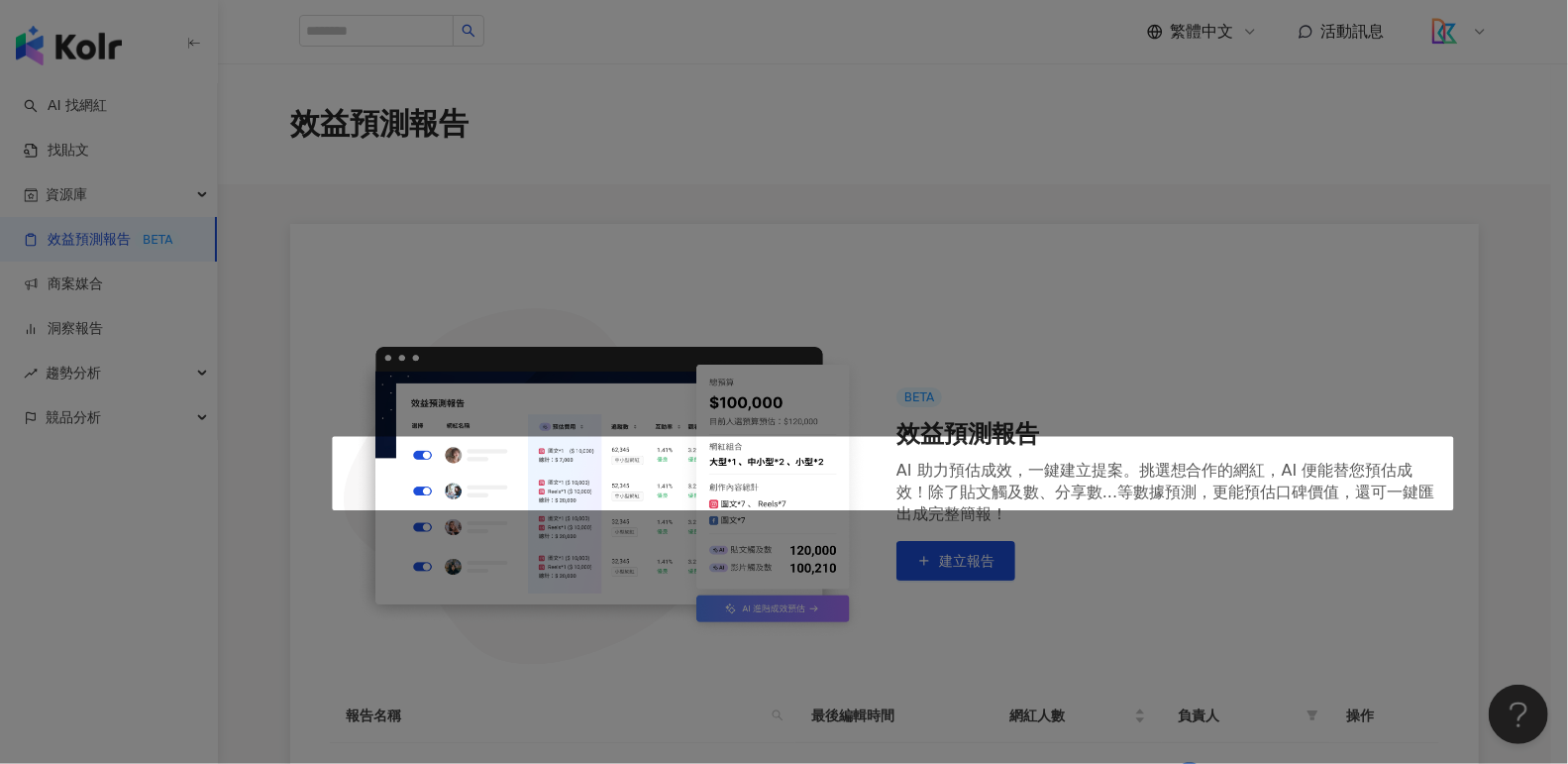
scroll to position [300, 0]
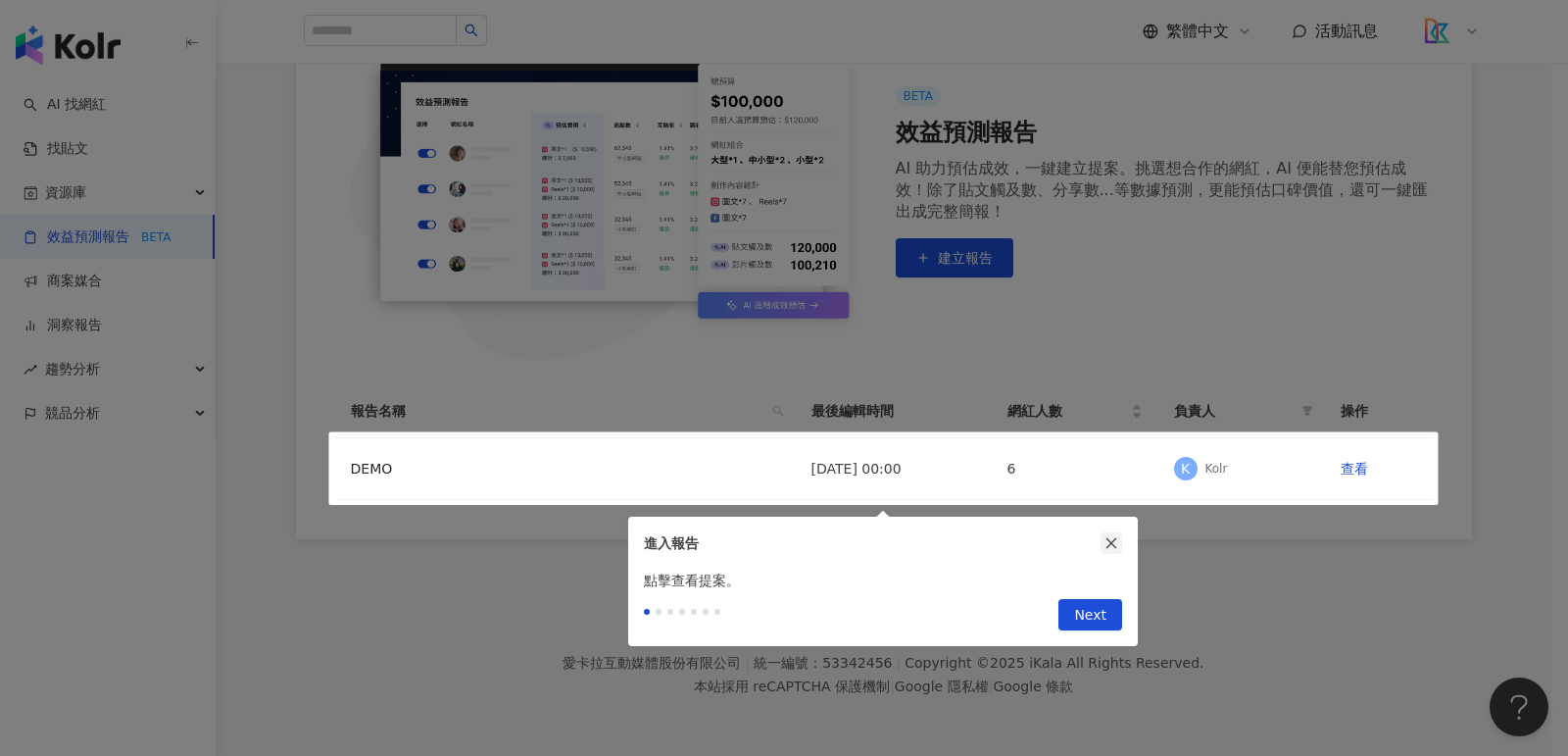
click at [1102, 538] on button "button" at bounding box center [1111, 543] width 22 height 22
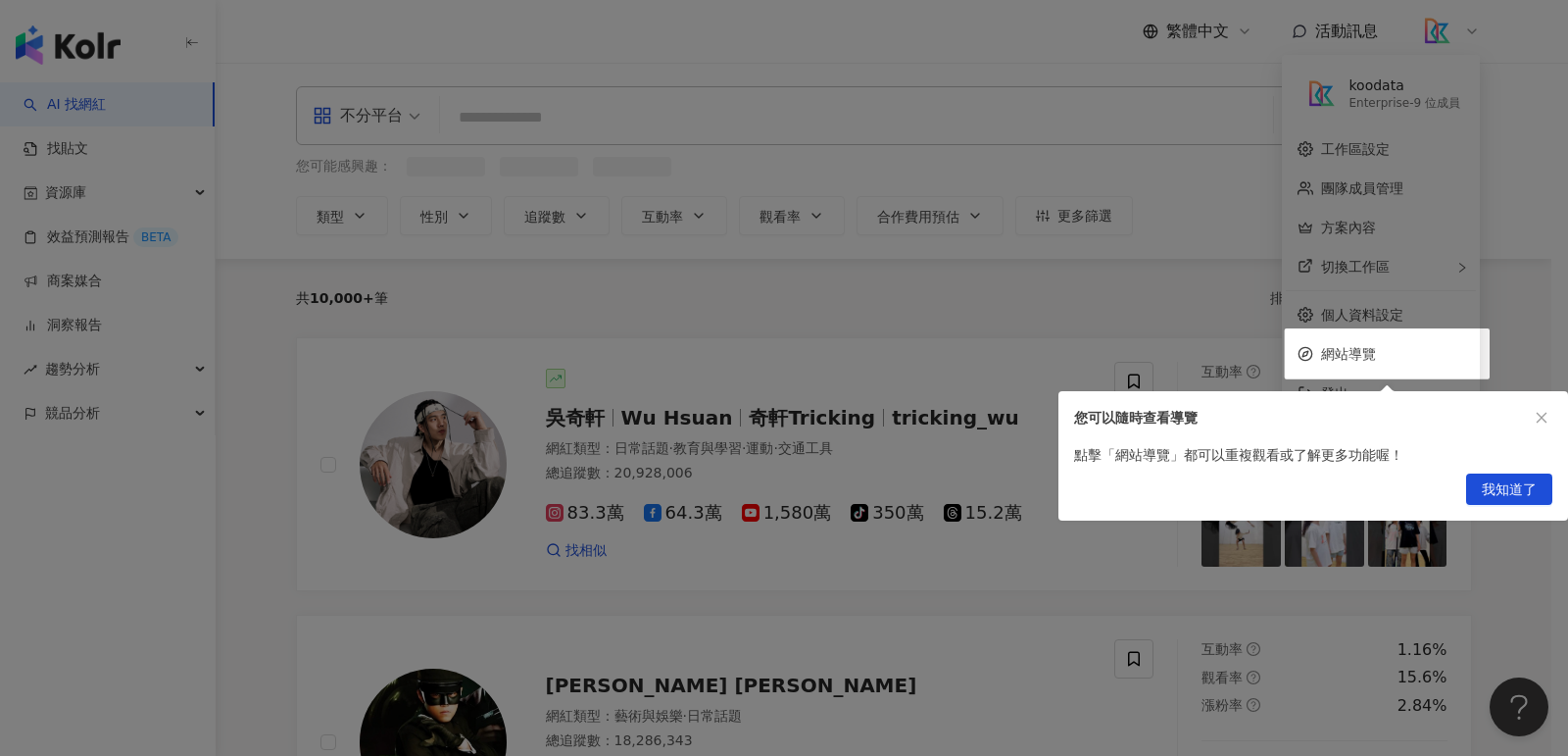
click at [103, 61] on div at bounding box center [784, 378] width 1568 height 756
click at [1513, 488] on span "我知道了" at bounding box center [1508, 490] width 54 height 32
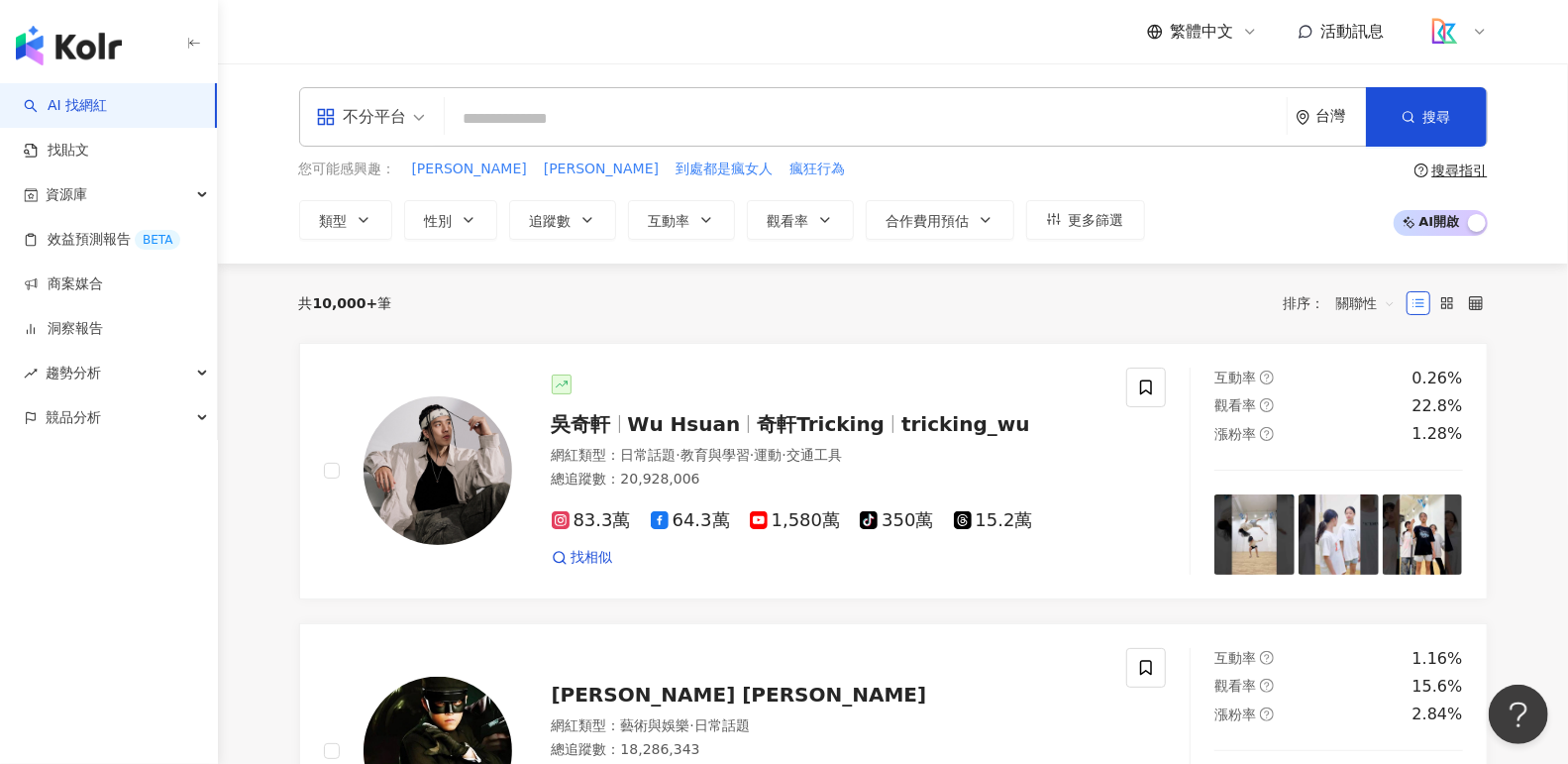
click at [733, 102] on input "search" at bounding box center [866, 119] width 826 height 38
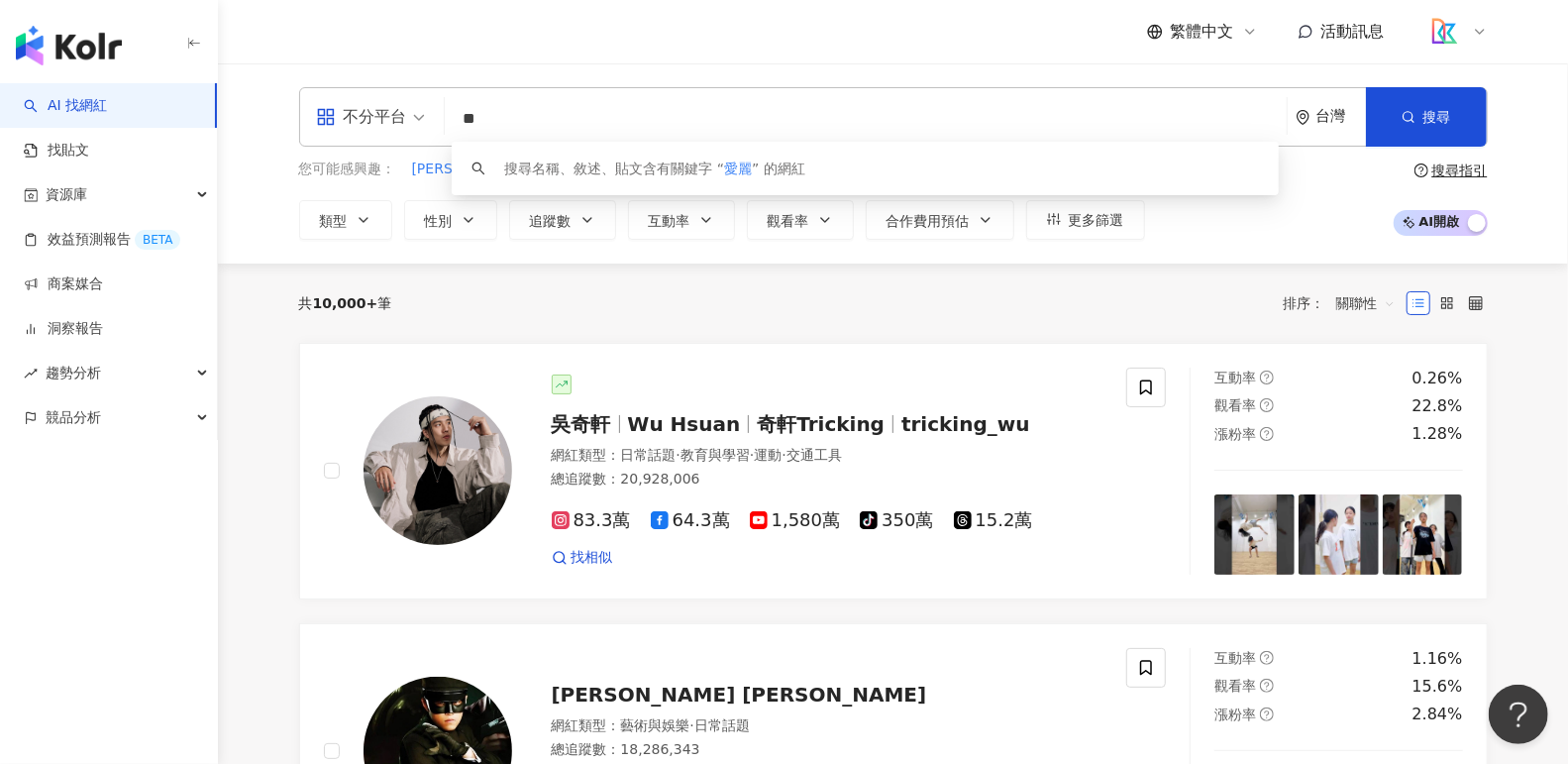
click at [726, 121] on input "**" at bounding box center [866, 119] width 826 height 38
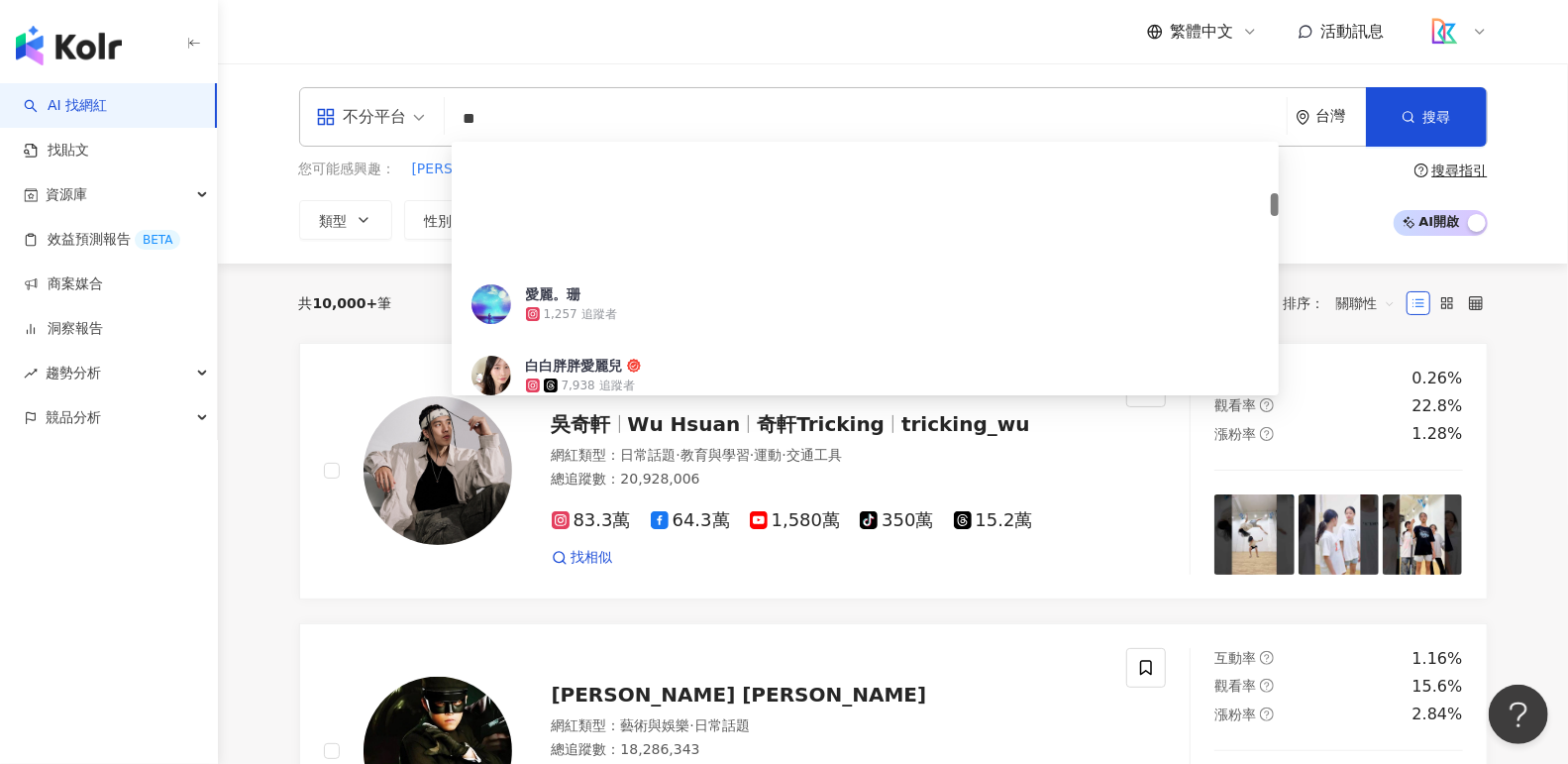
scroll to position [563, 0]
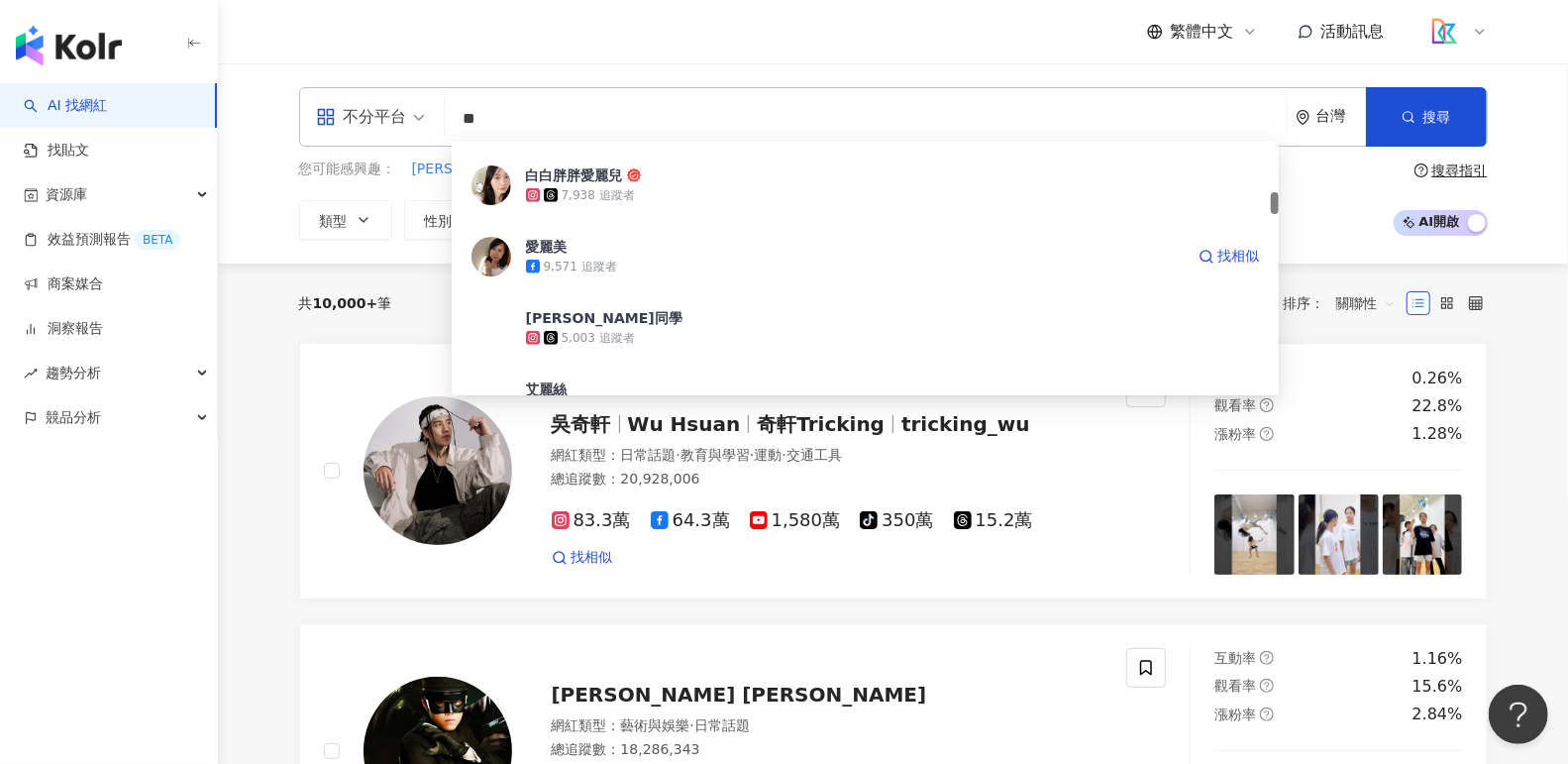
type input "*"
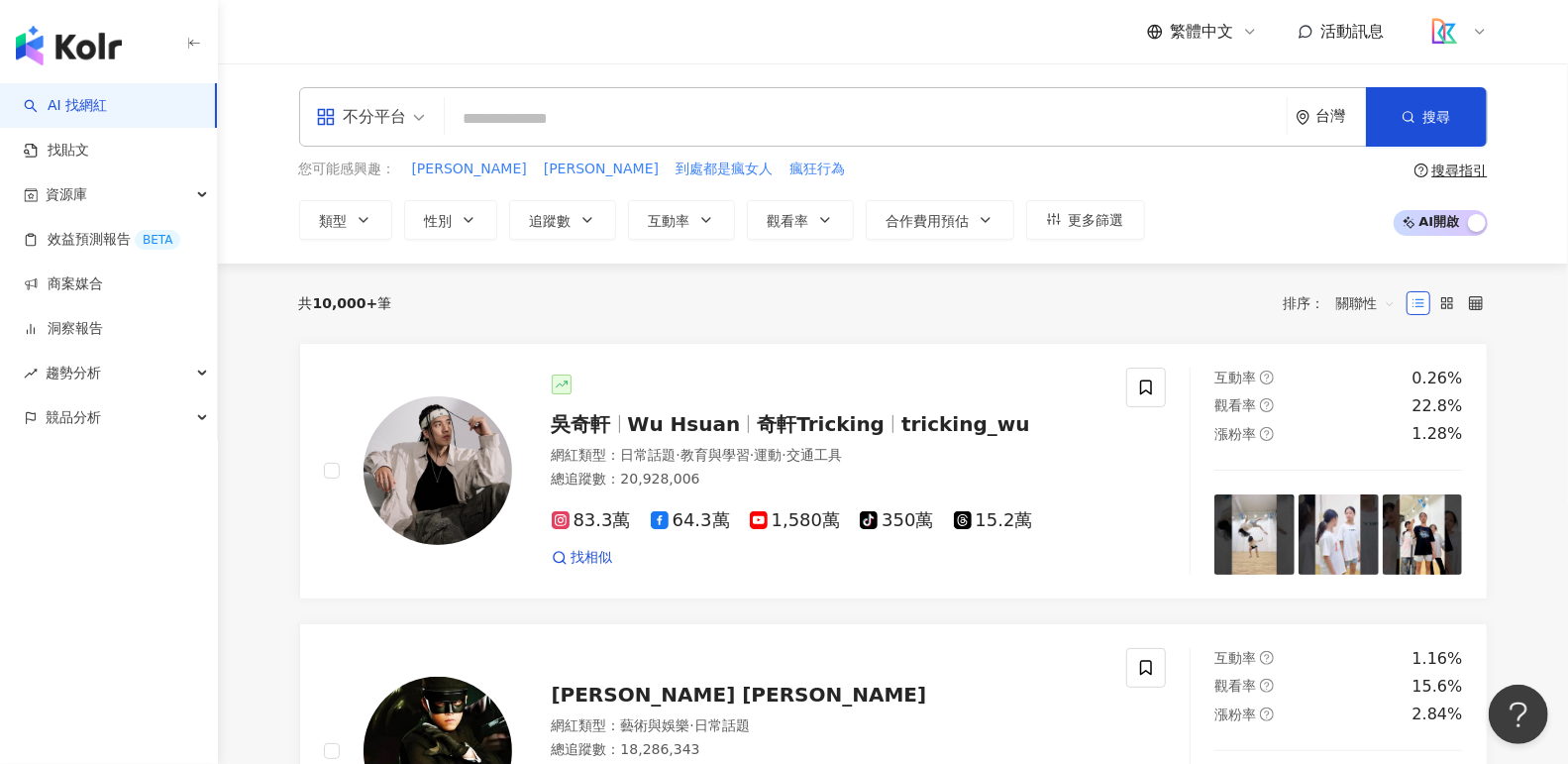
type input "*"
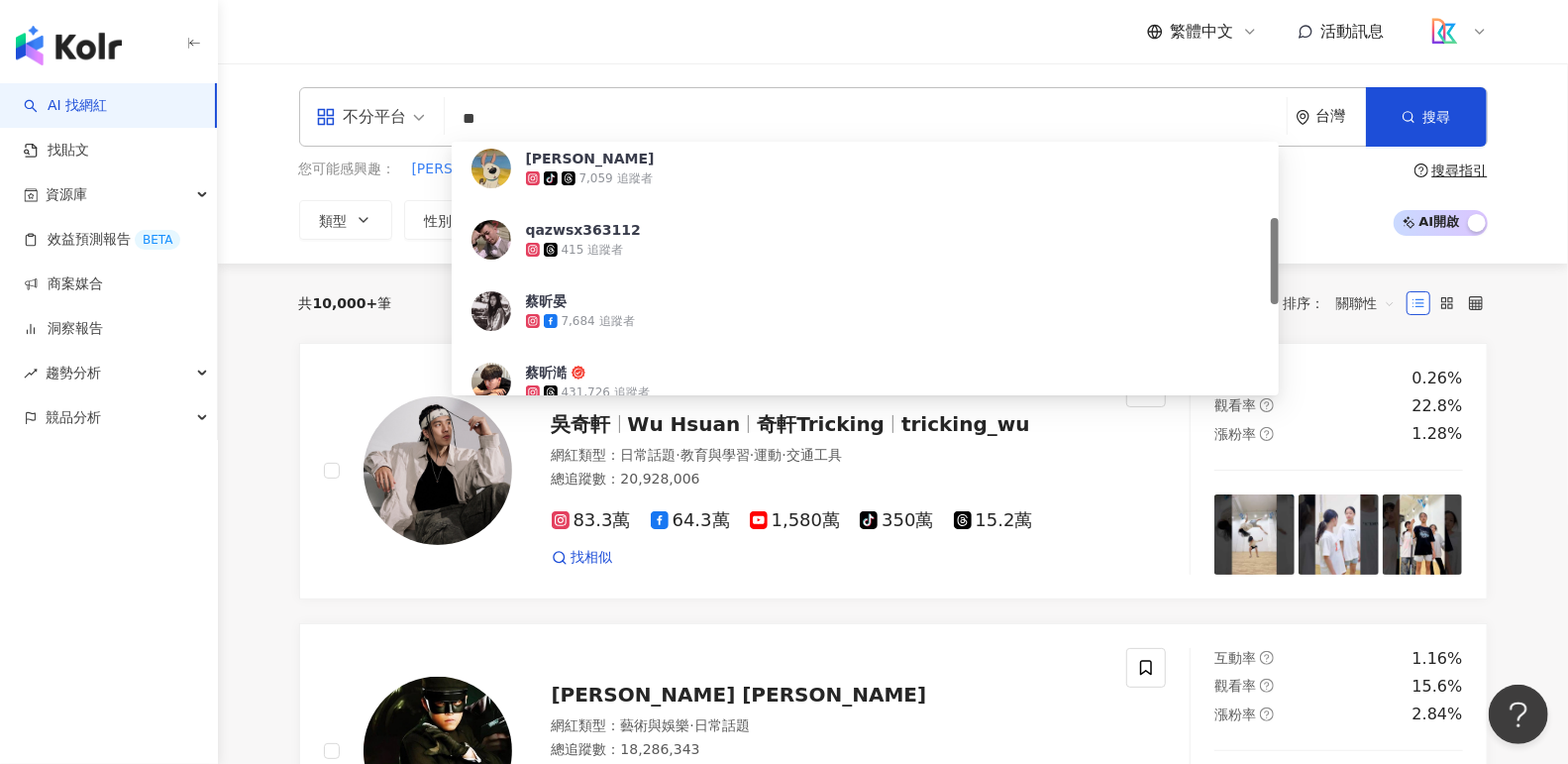
scroll to position [0, 0]
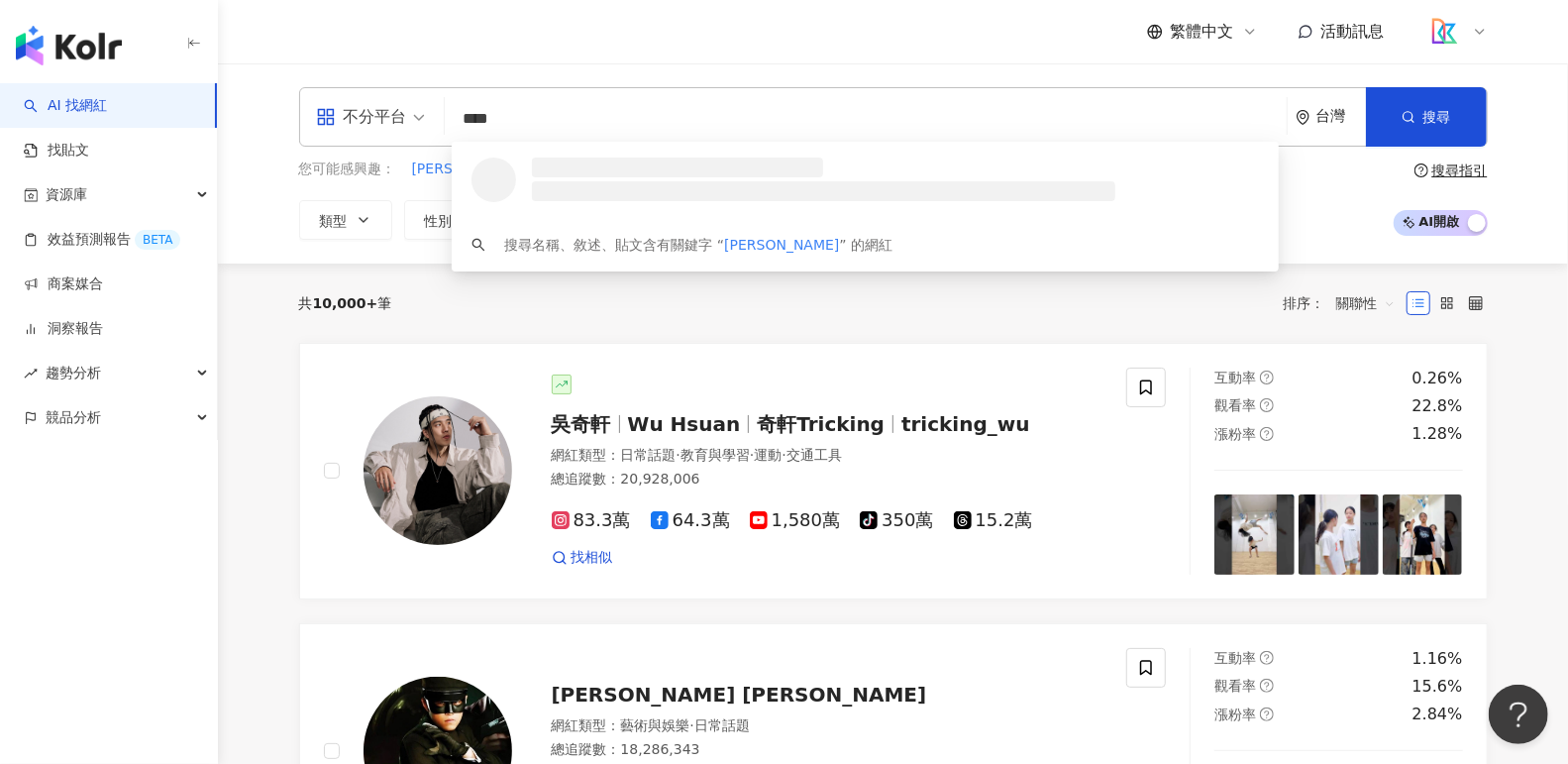
type input "***"
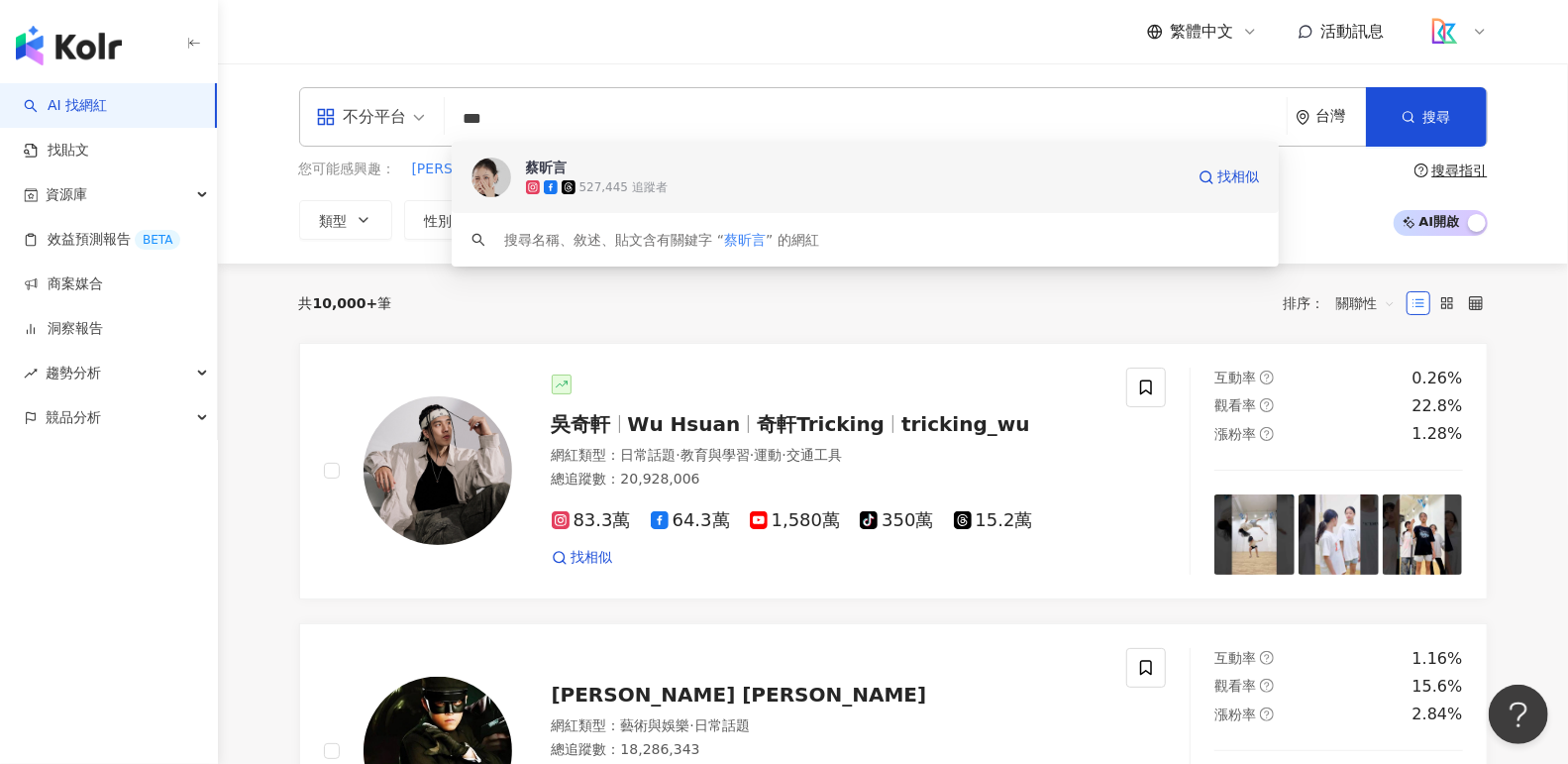
click at [738, 197] on div "蔡昕言 527,445 追蹤者 找相似" at bounding box center [866, 177] width 828 height 71
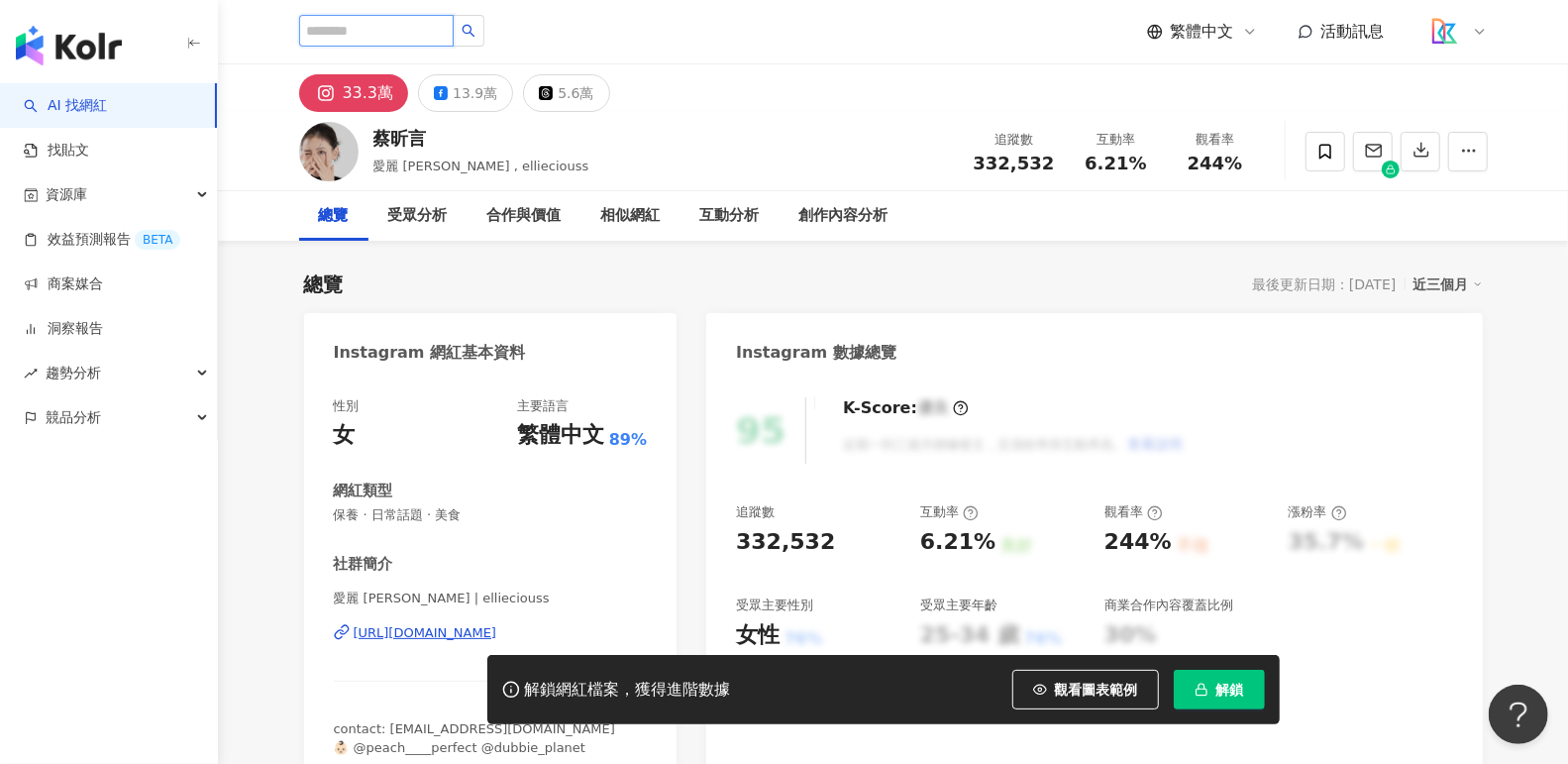
click at [371, 39] on input "search" at bounding box center [376, 31] width 154 height 32
type input "*"
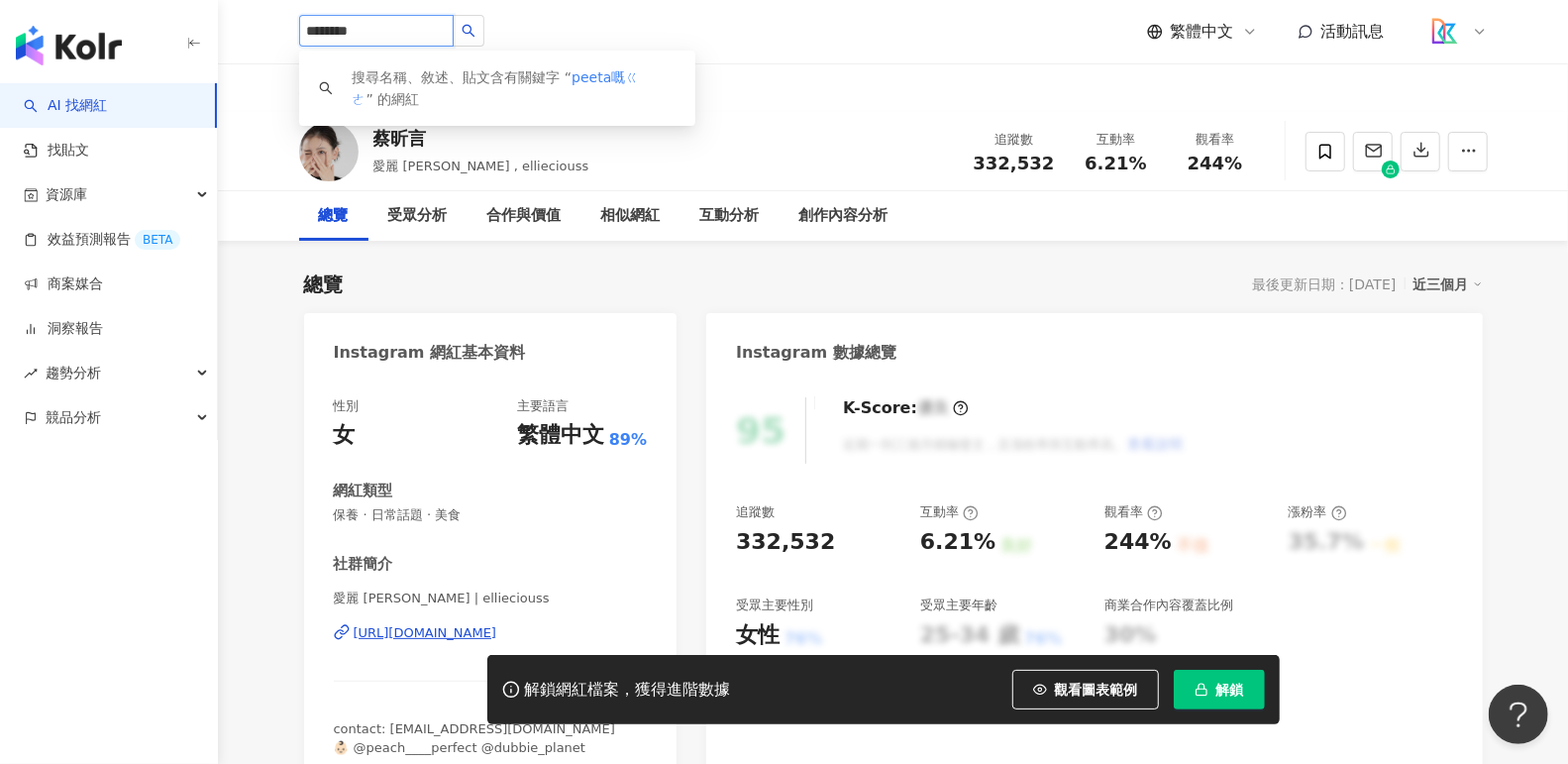
type input "*******"
click at [423, 32] on input "*******" at bounding box center [376, 31] width 154 height 32
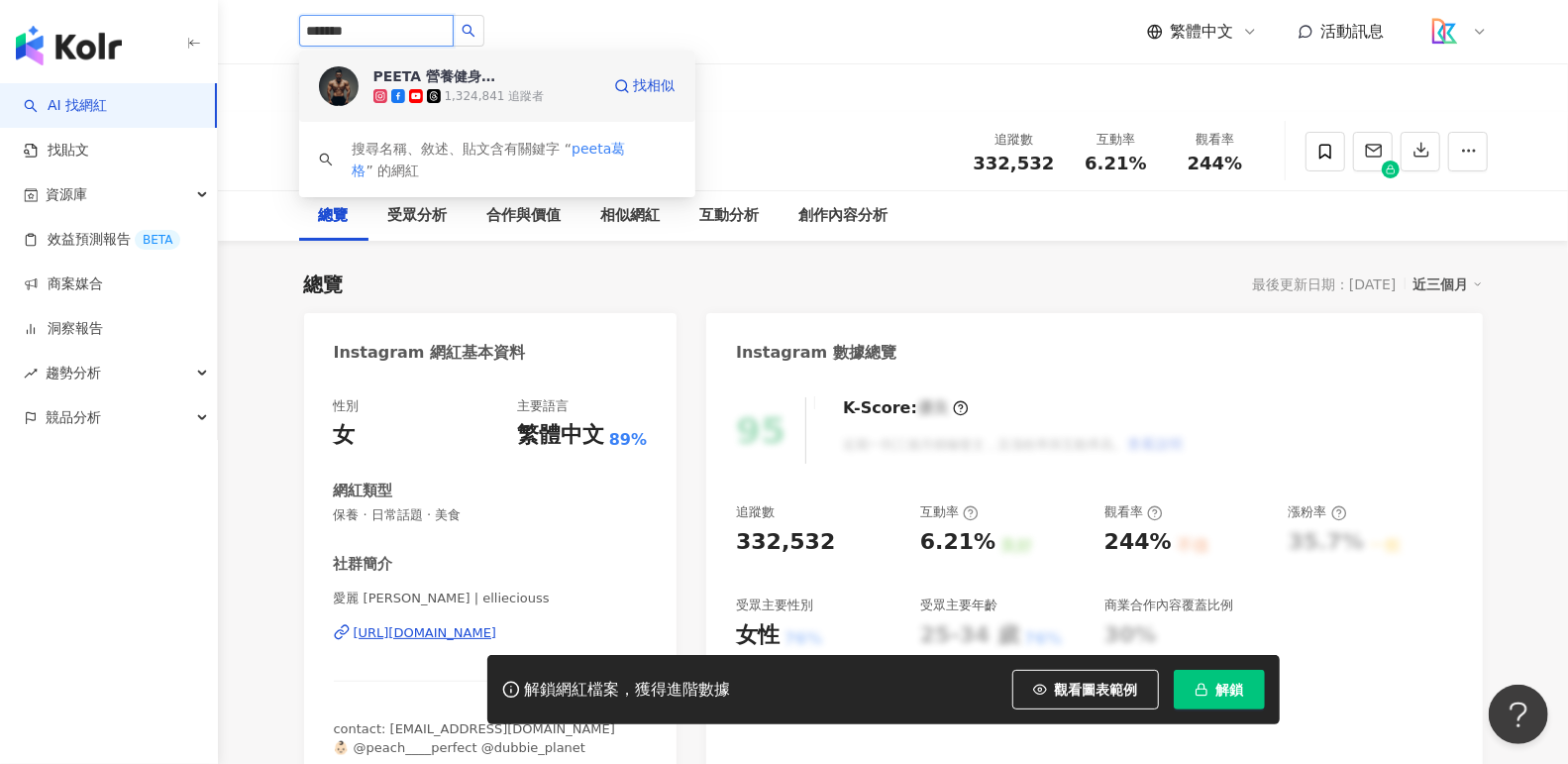
click at [457, 71] on div "PEETA 營養健身葛格" at bounding box center [437, 76] width 129 height 20
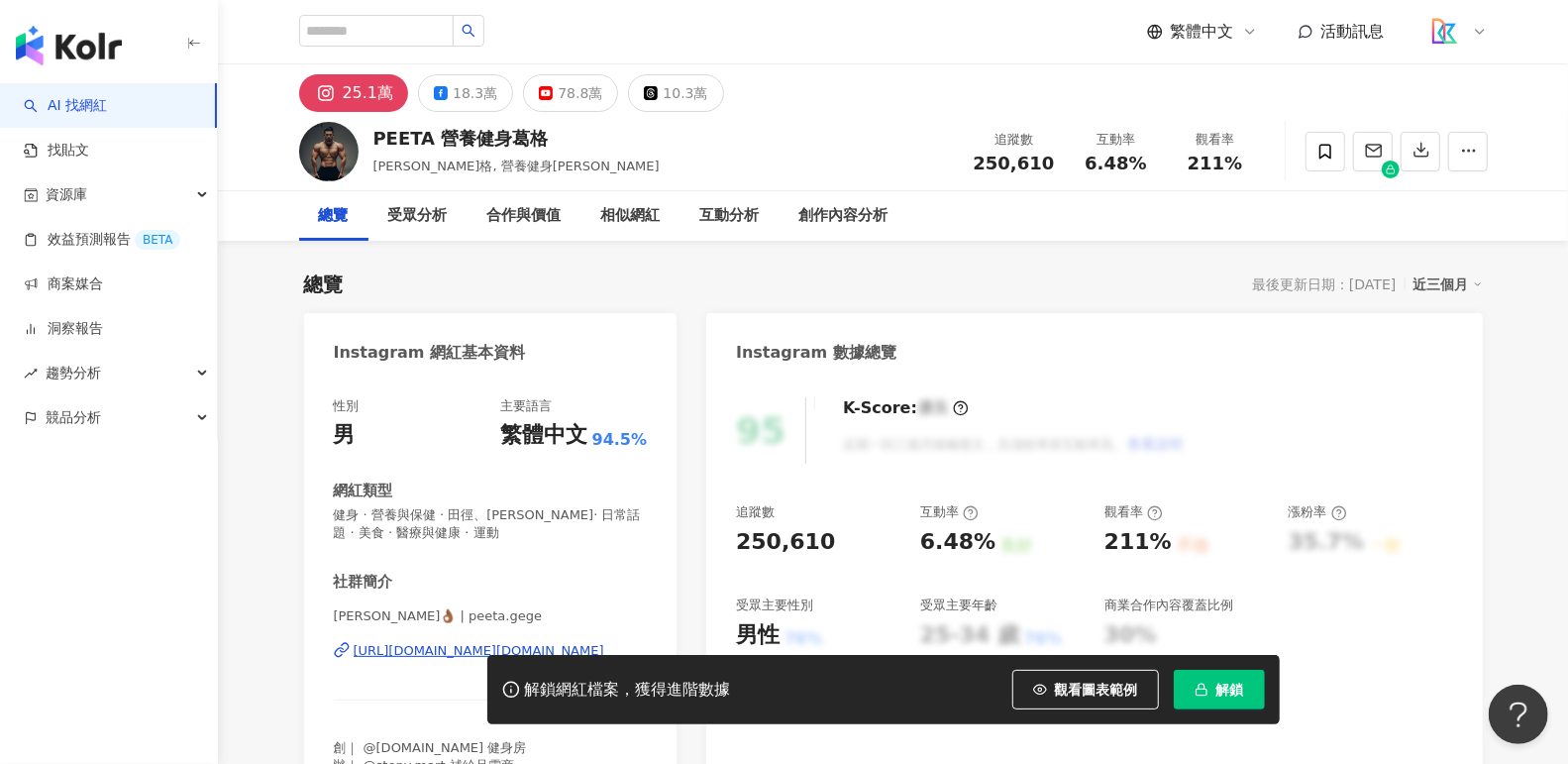
click at [547, 85] on button "78.8萬" at bounding box center [570, 93] width 95 height 38
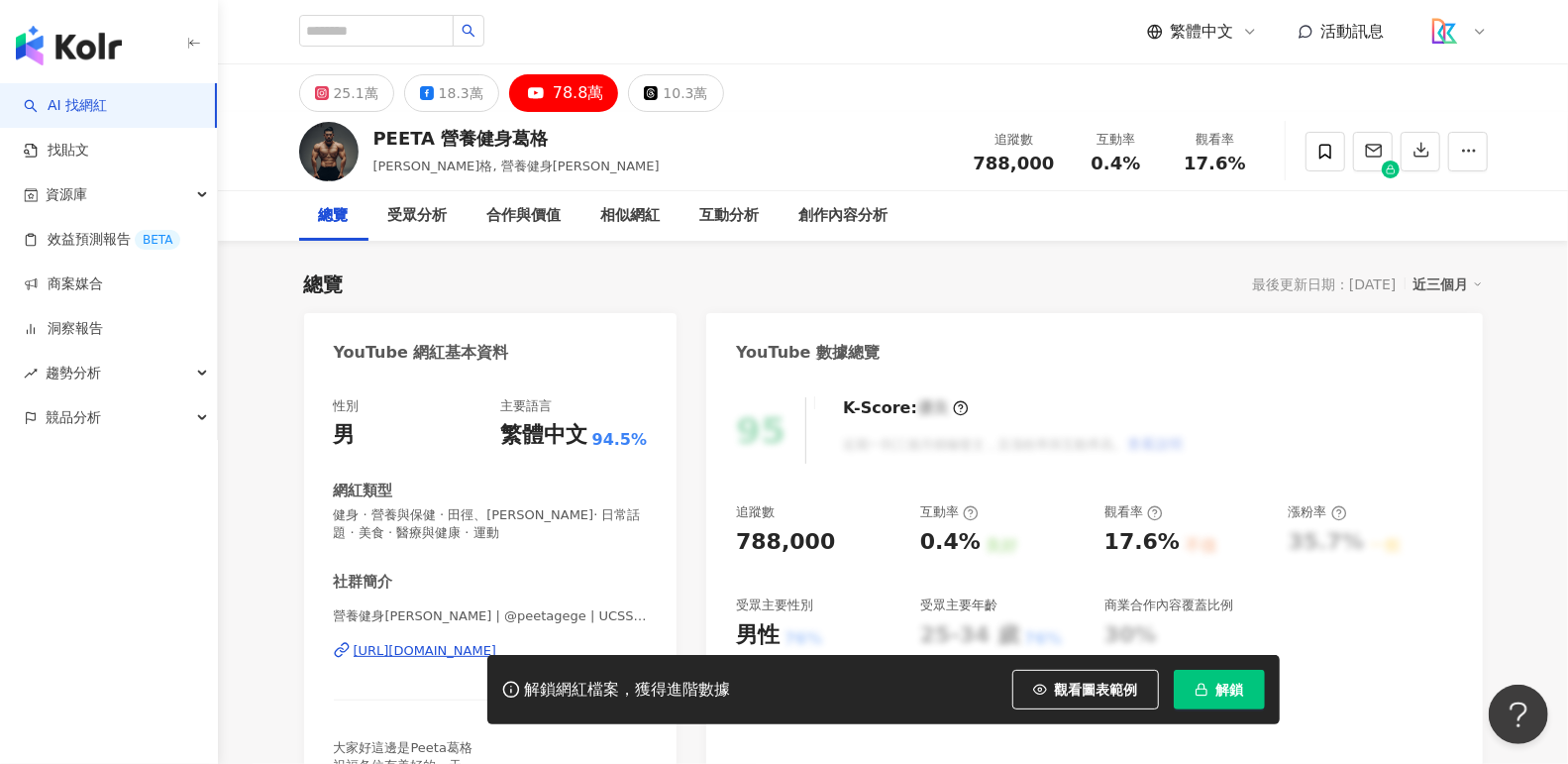
click at [453, 651] on div "[URL][DOMAIN_NAME]" at bounding box center [426, 651] width 144 height 18
